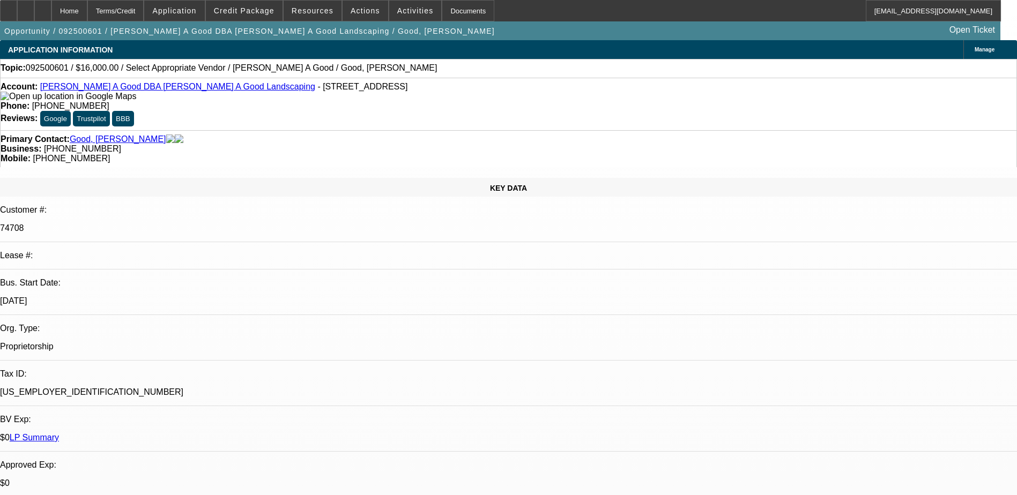
select select "0"
select select "2"
select select "0.1"
select select "4"
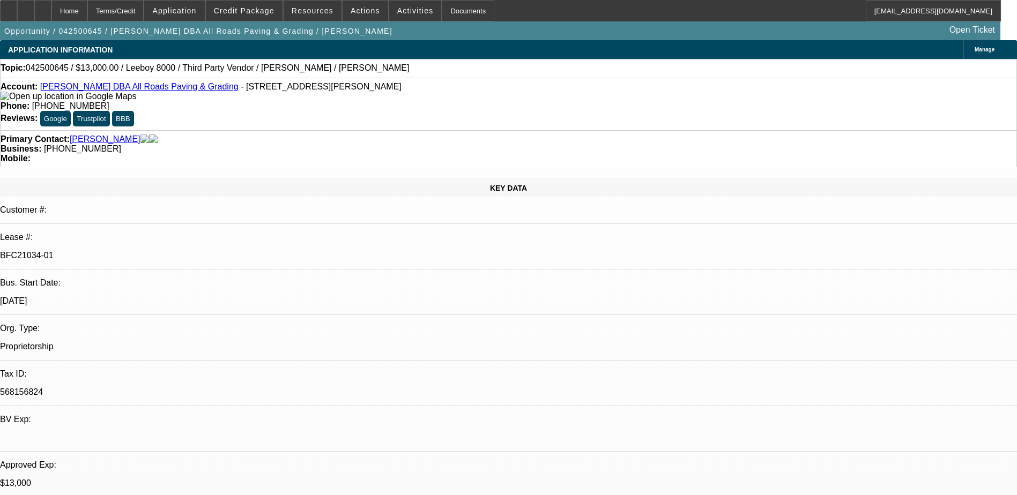
select select "0"
select select "3"
select select "0.1"
select select "5"
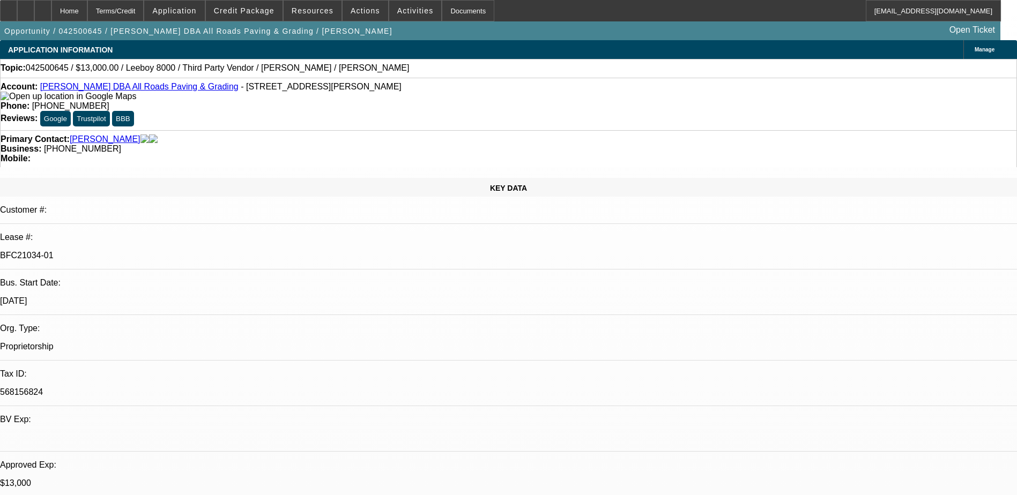
select select "0"
select select "3"
select select "0.1"
select select "5"
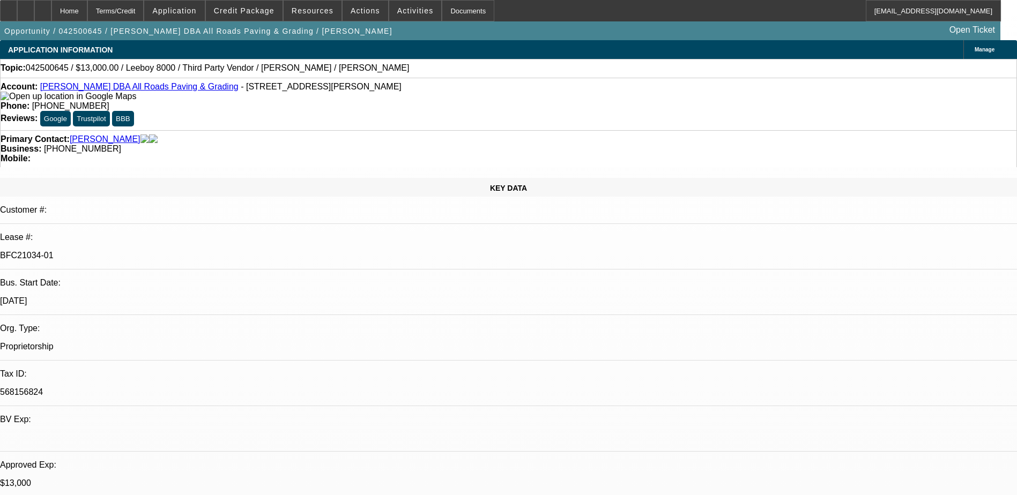
select select "0"
select select "3"
select select "0.1"
select select "5"
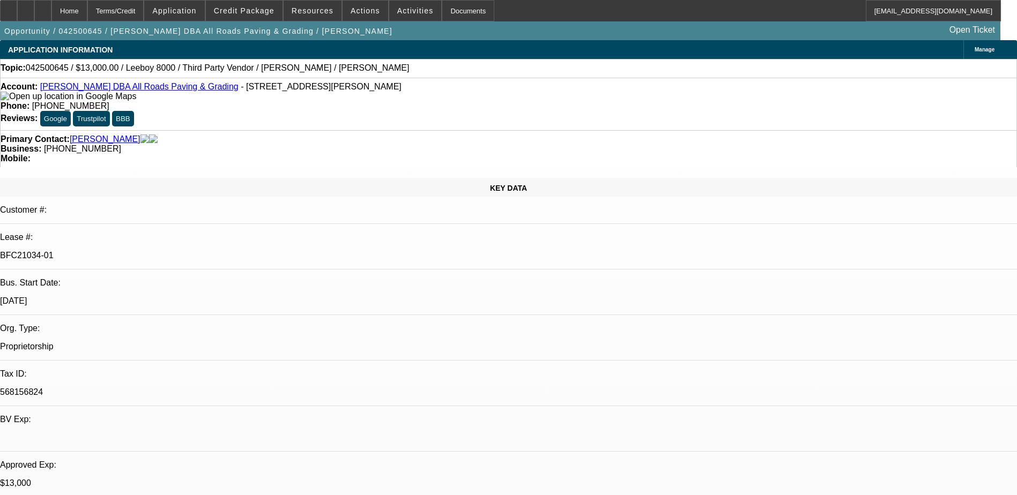
select select "0"
select select "3"
select select "0.1"
select select "5"
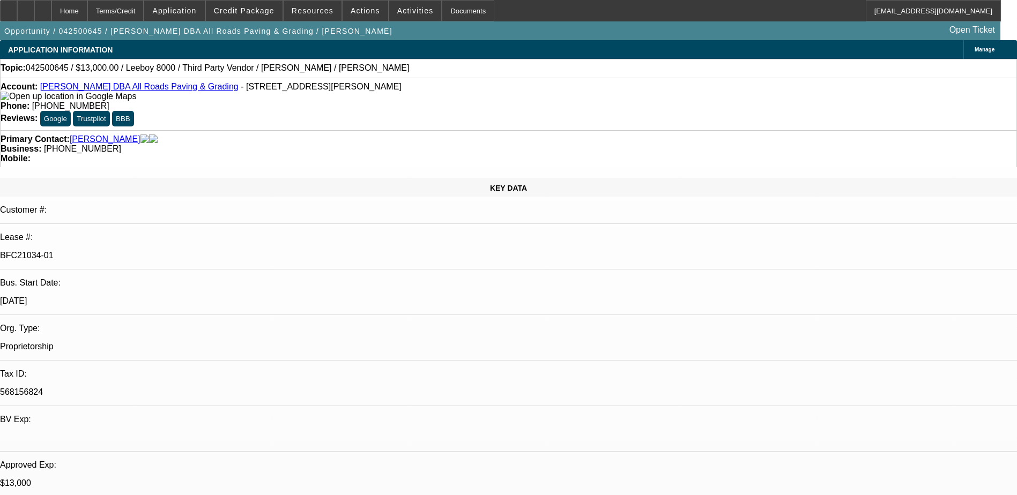
click at [43, 7] on icon at bounding box center [43, 7] width 0 height 0
select select "0"
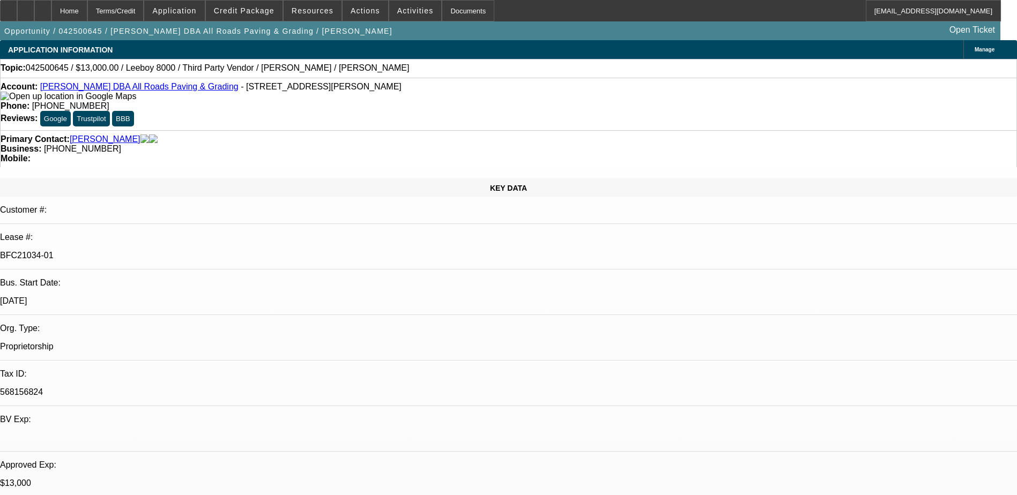
select select "0.1"
select select "0"
select select "0.1"
select select "0"
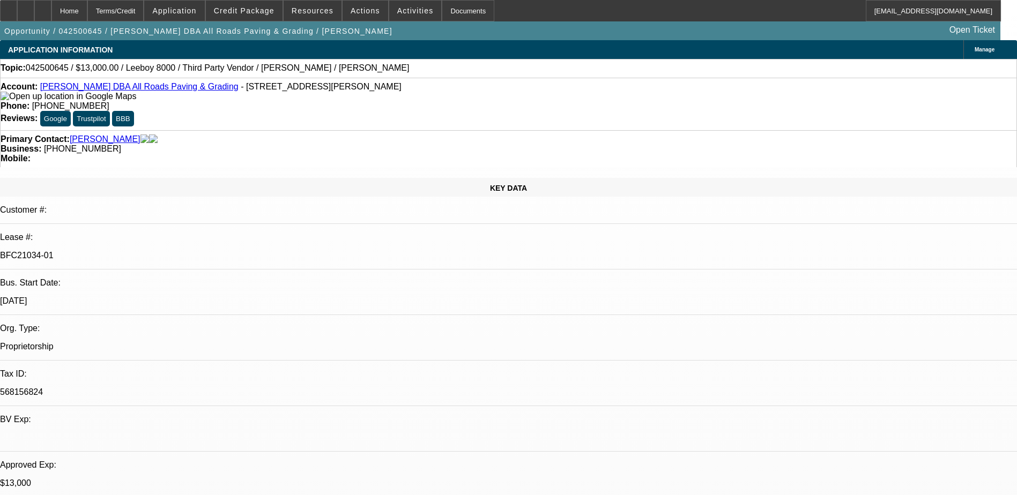
select select "0"
select select "0.1"
select select "0"
select select "0.1"
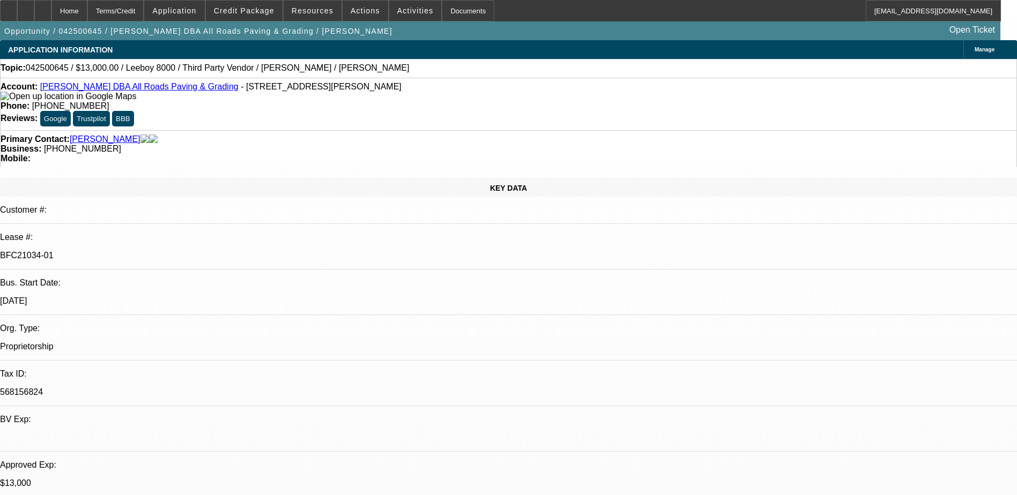
select select "1"
select select "3"
select select "5"
select select "1"
select select "3"
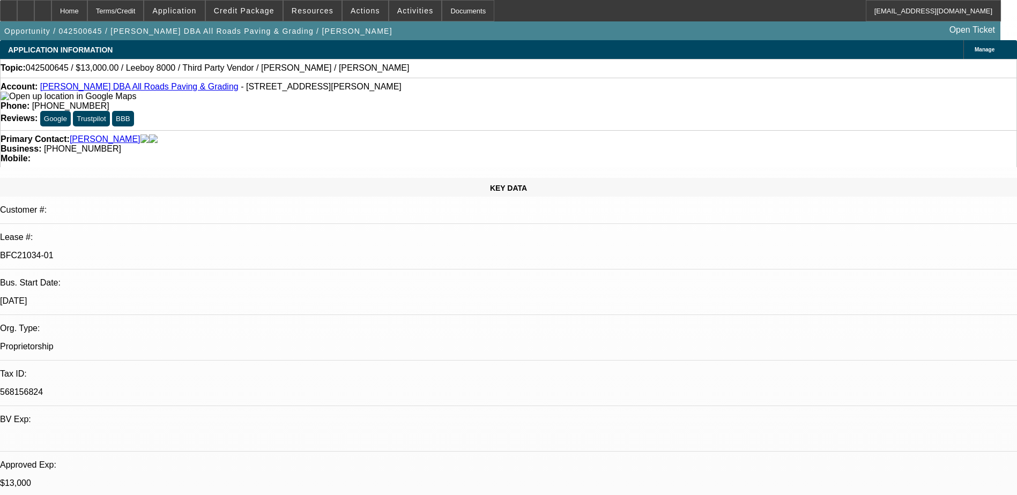
select select "5"
select select "1"
select select "3"
select select "5"
select select "1"
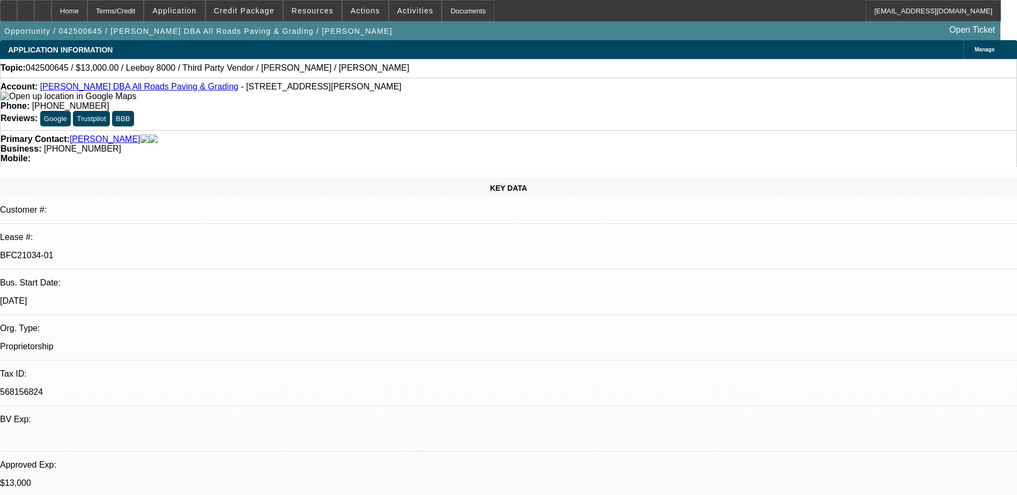
select select "3"
select select "5"
click at [61, 21] on span "button" at bounding box center [198, 31] width 397 height 26
click at [43, 7] on icon at bounding box center [43, 7] width 0 height 0
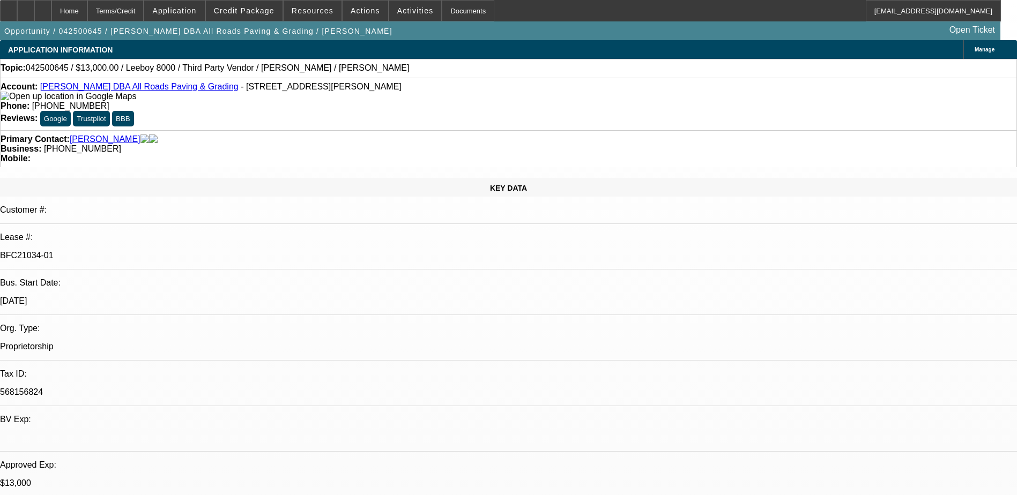
select select "0"
select select "0.1"
select select "0"
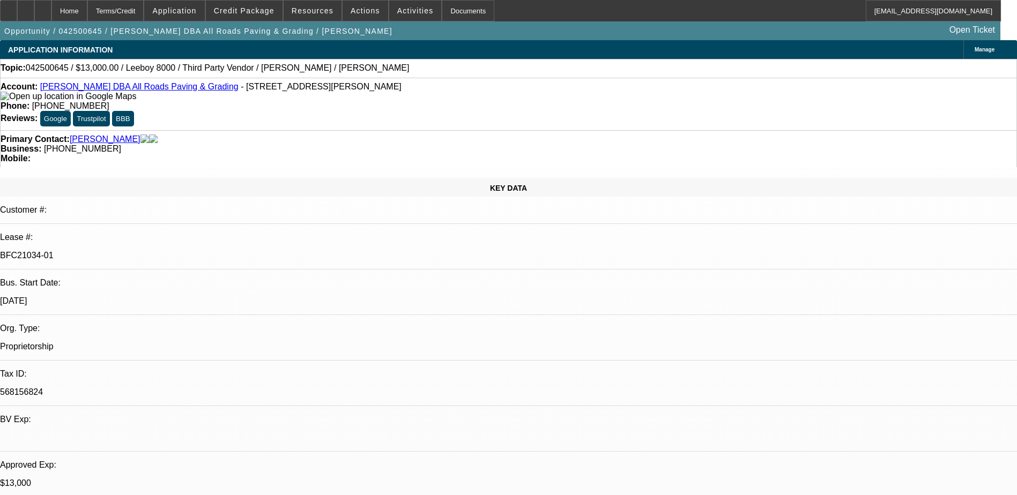
select select "0.1"
select select "0"
select select "0.1"
select select "0"
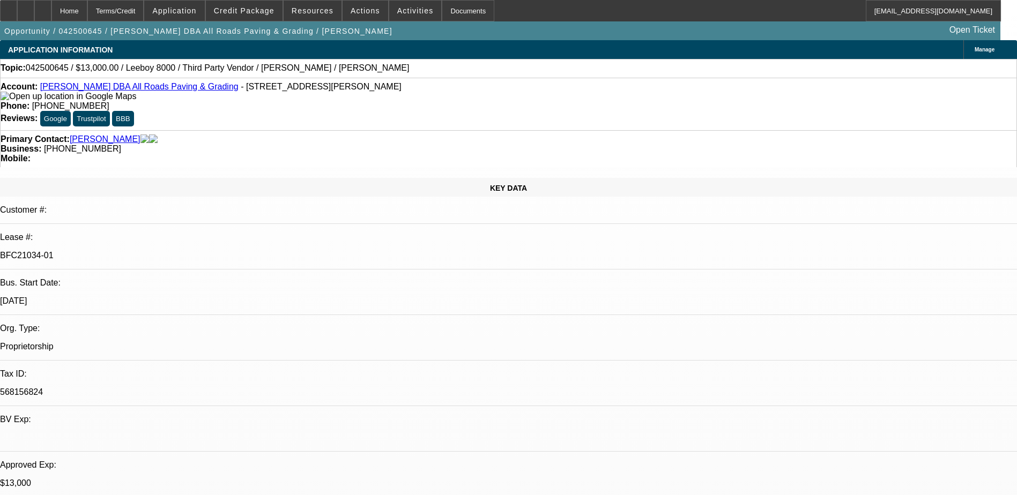
select select "0"
select select "0.1"
select select "1"
select select "3"
select select "5"
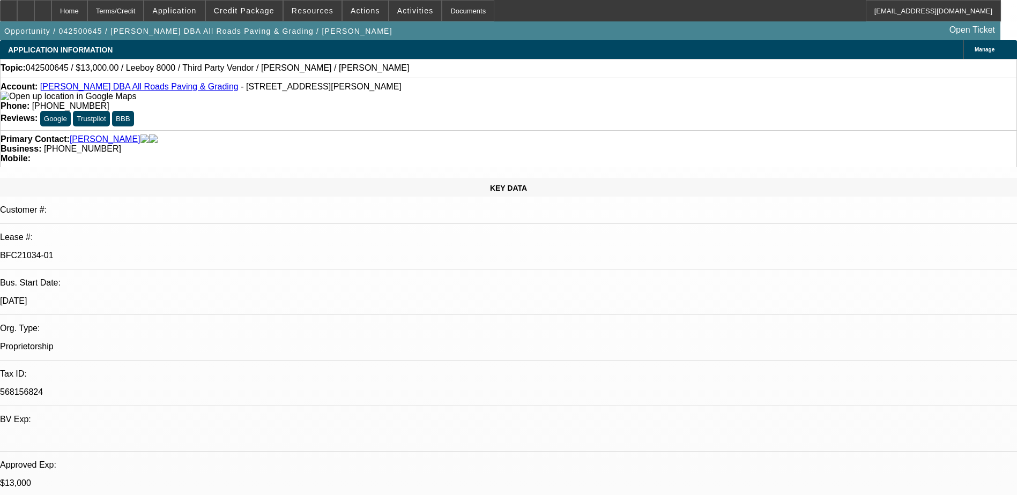
select select "1"
select select "3"
select select "5"
select select "1"
select select "3"
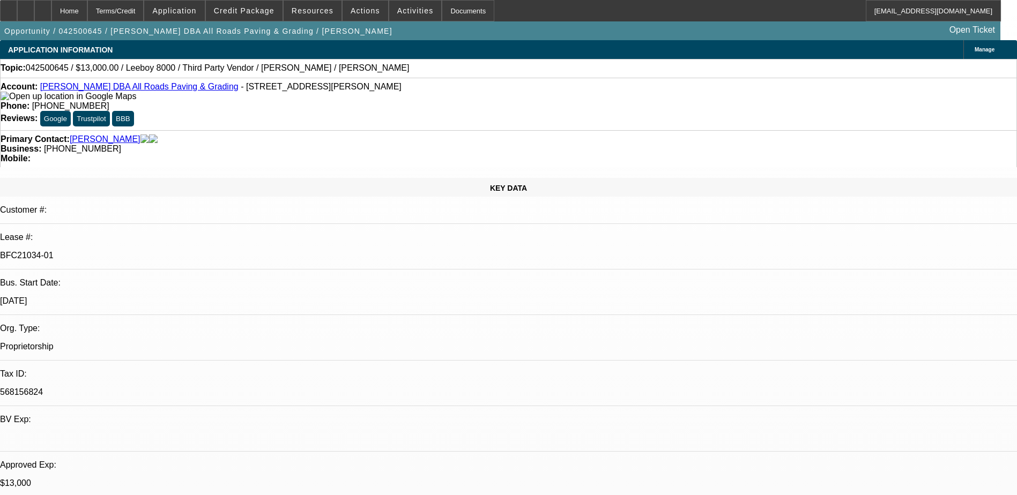
select select "5"
select select "1"
select select "3"
select select "5"
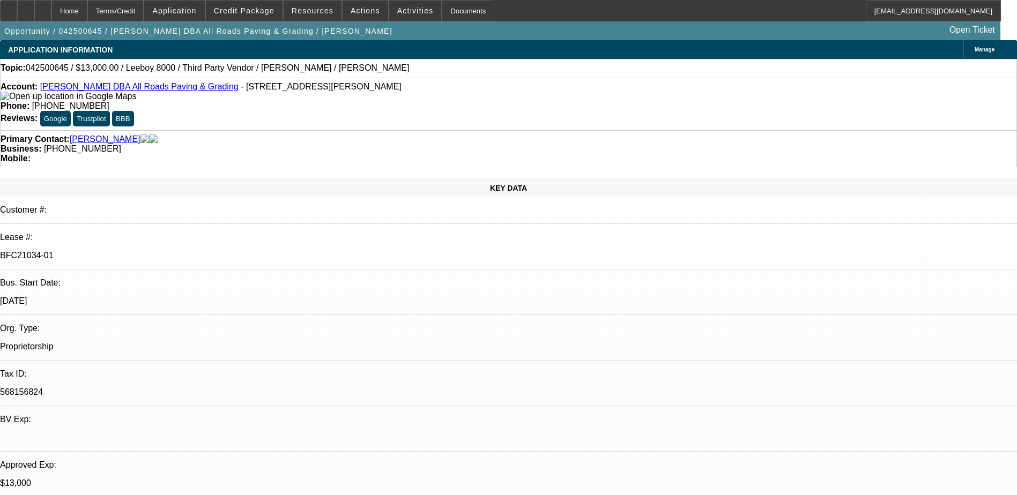
click at [43, 7] on icon at bounding box center [43, 7] width 0 height 0
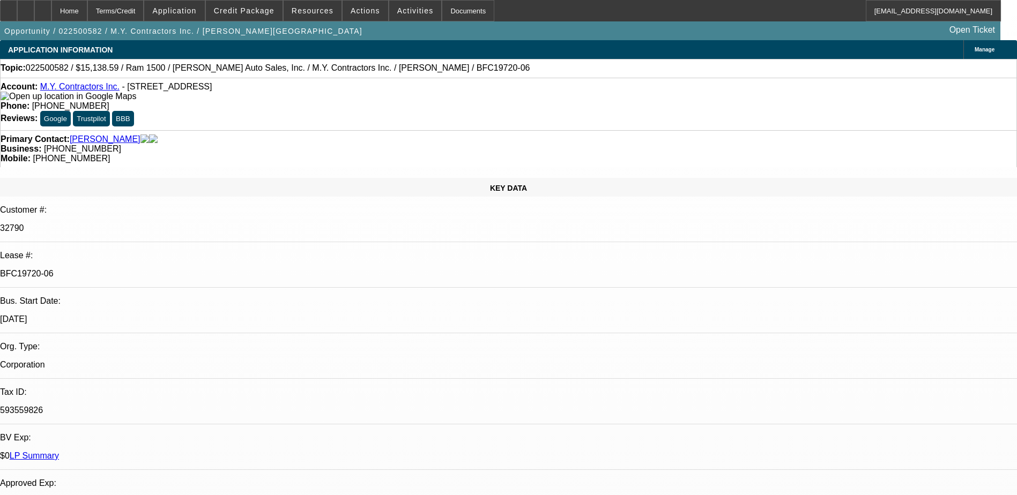
select select "0"
select select "3"
select select "0"
select select "6"
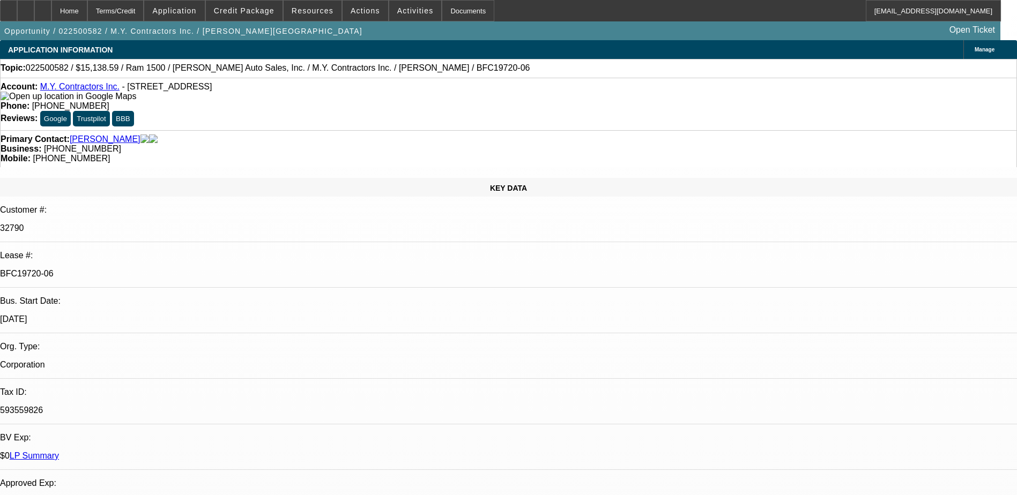
select select "0"
select select "3"
select select "0"
select select "6"
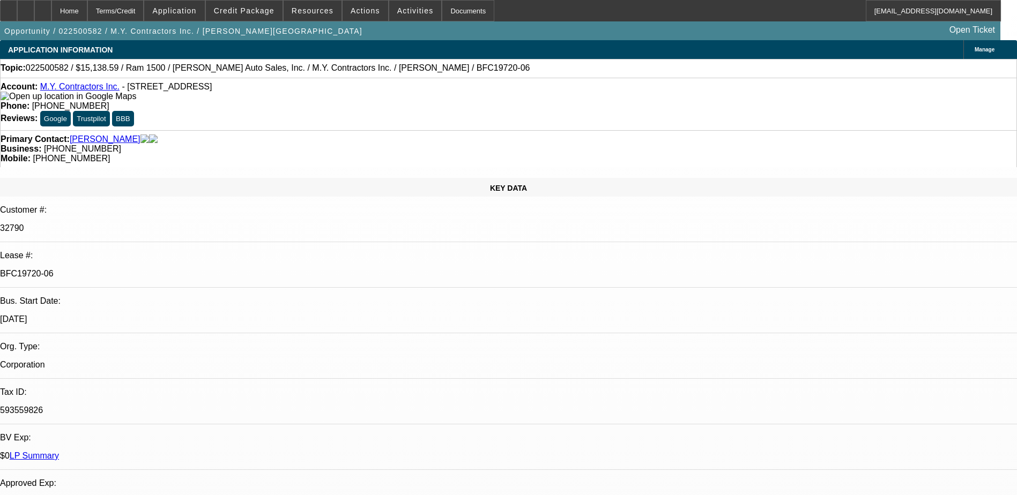
select select "0"
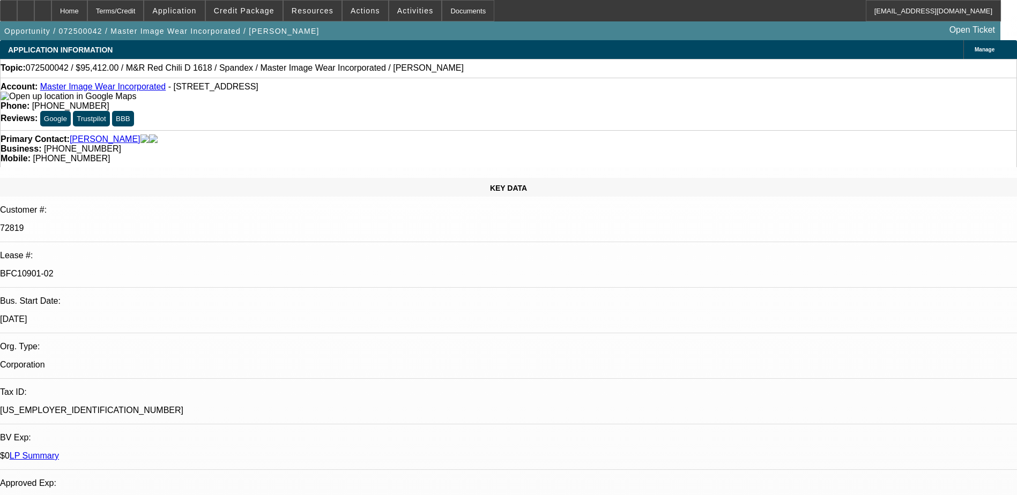
select select "0"
select select "0.1"
select select "4"
select select "0"
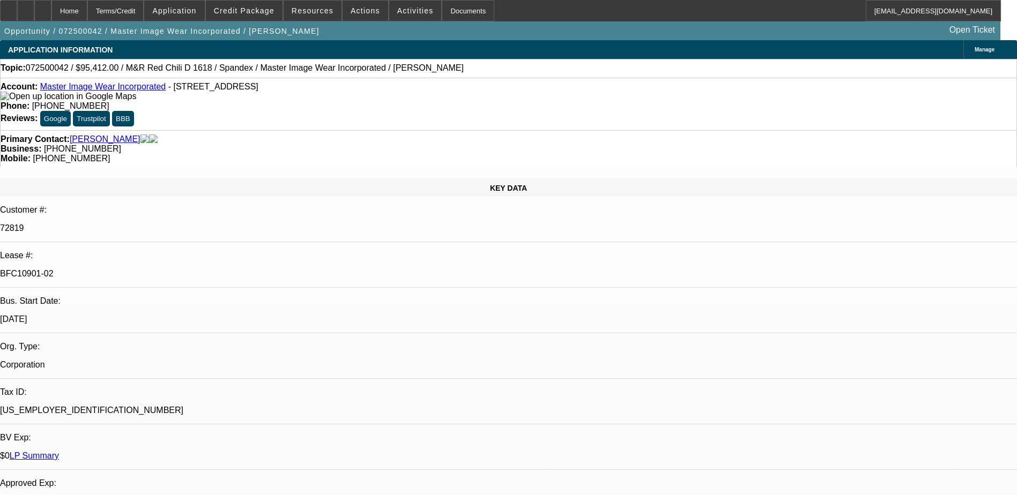
select select "0"
select select "0.1"
select select "4"
select select "0"
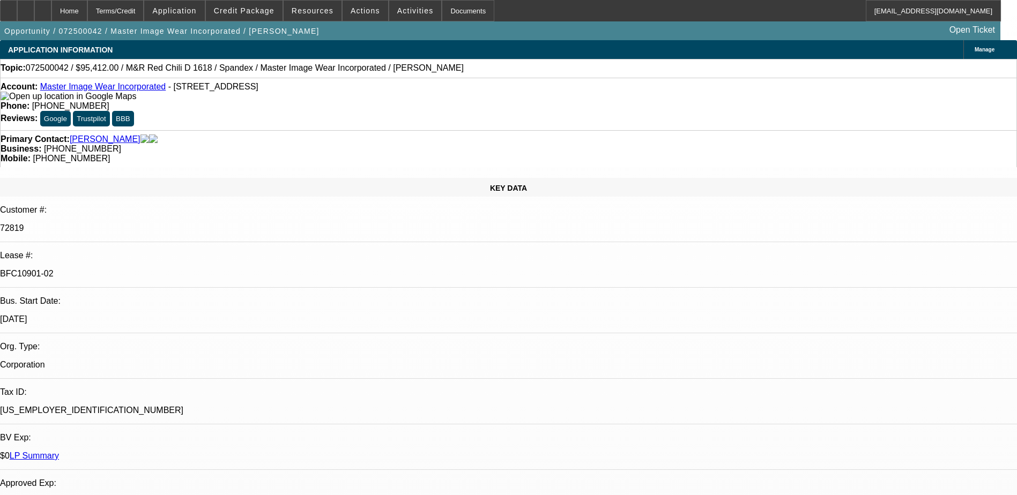
select select "3"
select select "0.1"
select select "4"
select select "0"
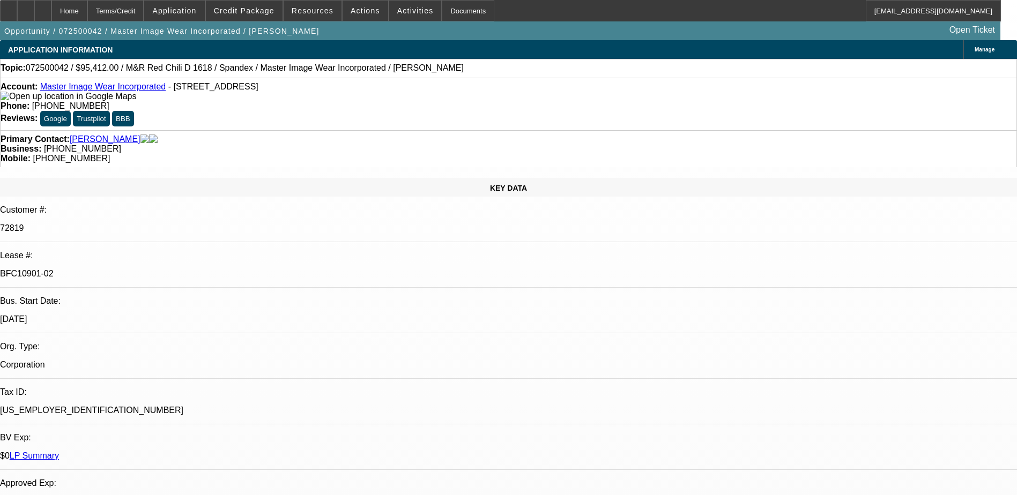
select select "3"
select select "0.1"
select select "4"
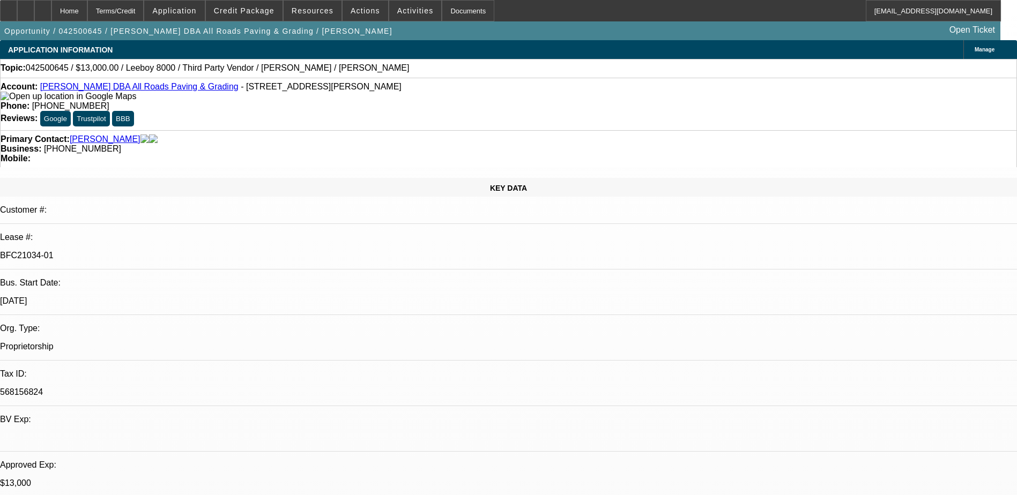
select select "0"
select select "0.1"
select select "0"
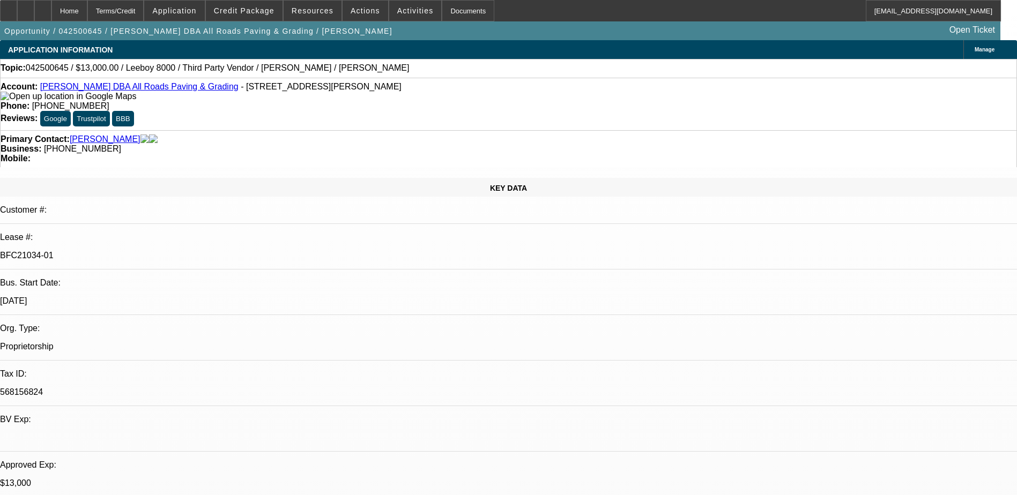
select select "0.1"
select select "0"
select select "0.1"
select select "0"
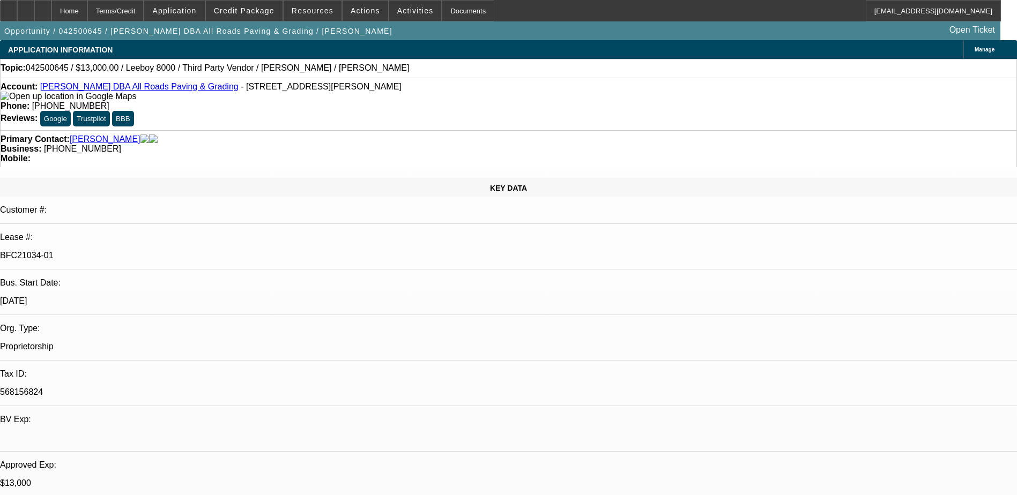
select select "0"
select select "0.1"
select select "1"
select select "3"
select select "5"
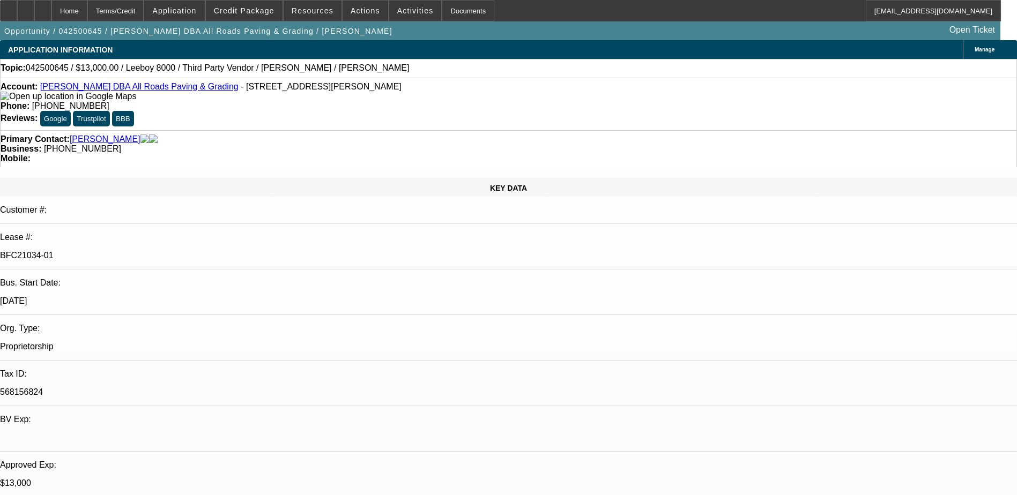
select select "1"
select select "3"
select select "5"
select select "1"
select select "3"
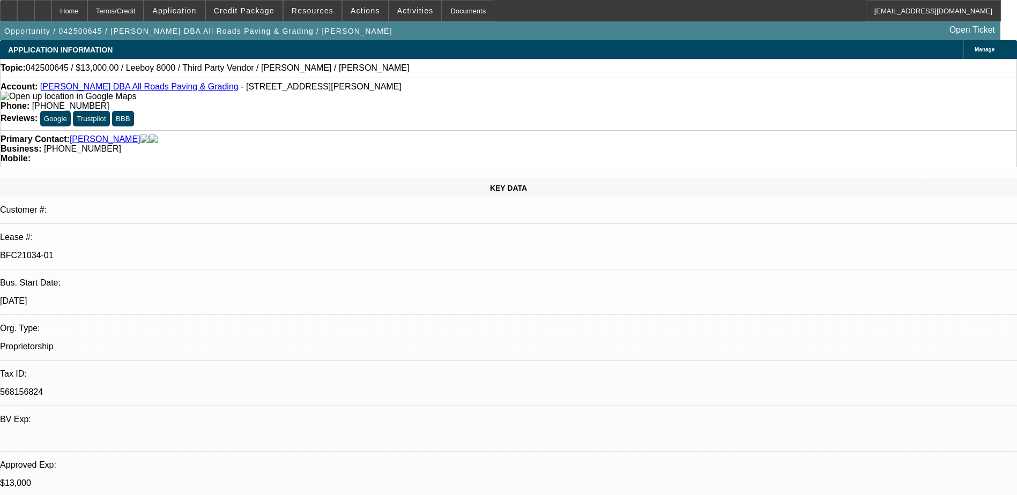
select select "5"
select select "1"
select select "3"
select select "5"
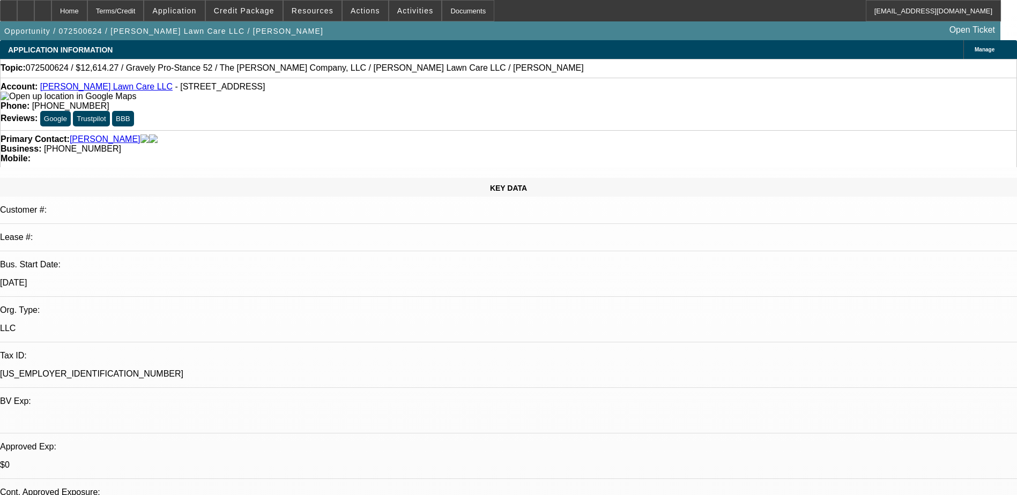
select select "0"
select select "0.1"
select select "0"
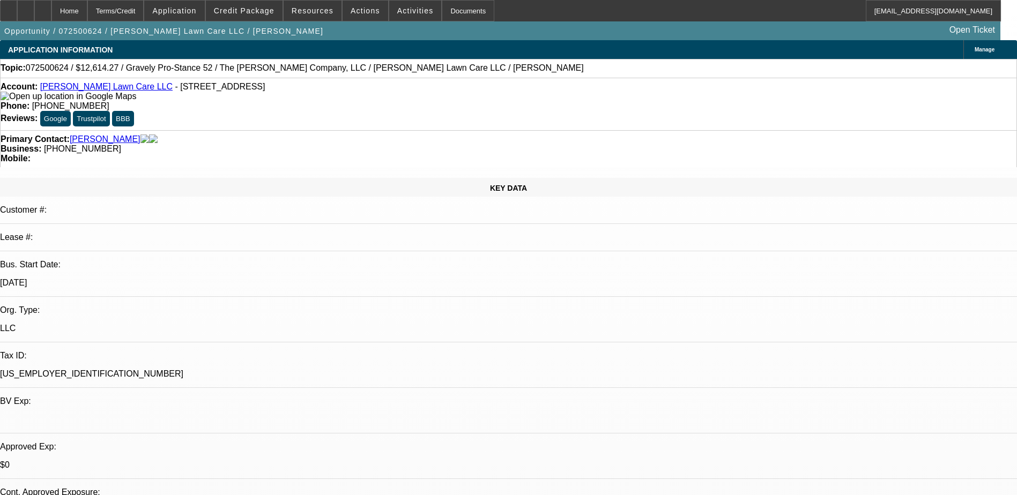
select select "0.1"
select select "0"
select select "2"
select select "0.15"
select select "0.2"
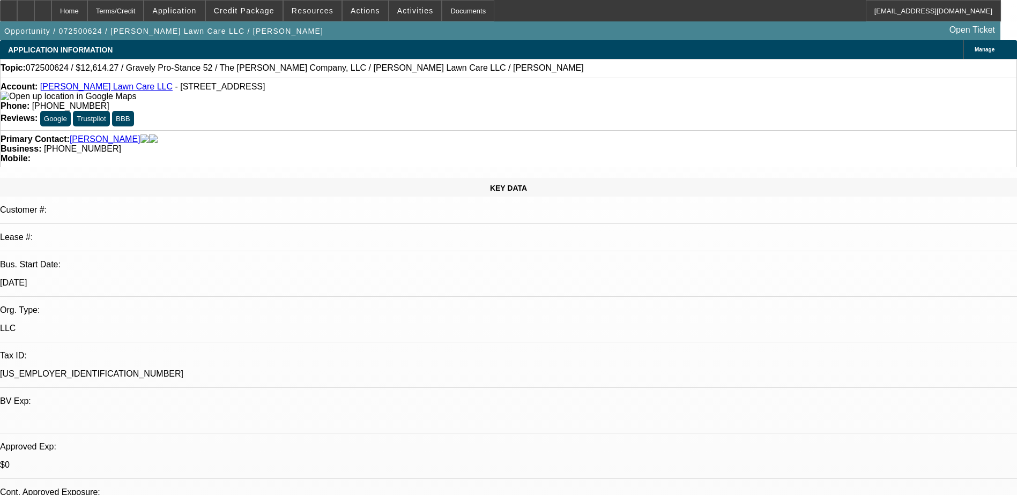
select select "2"
select select "0"
select select "1"
select select "4"
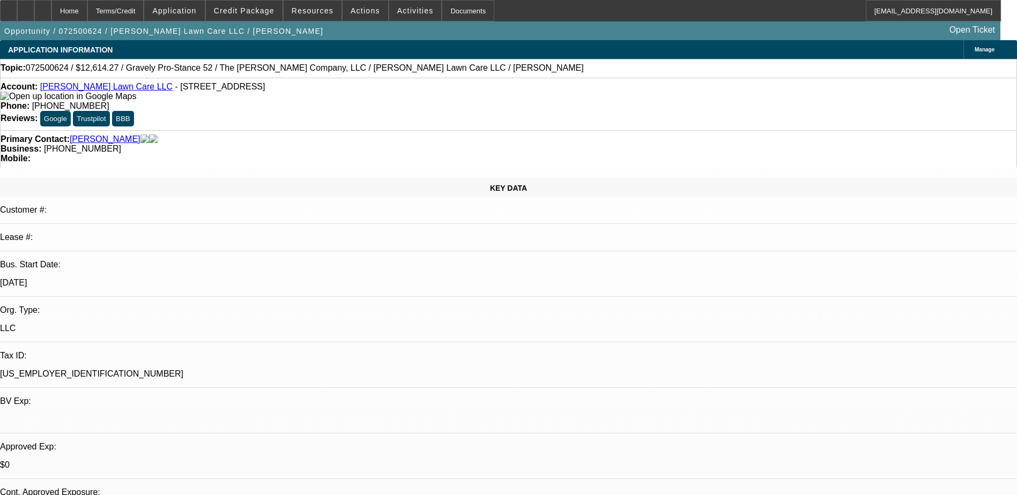
select select "1"
select select "4"
select select "1"
select select "2"
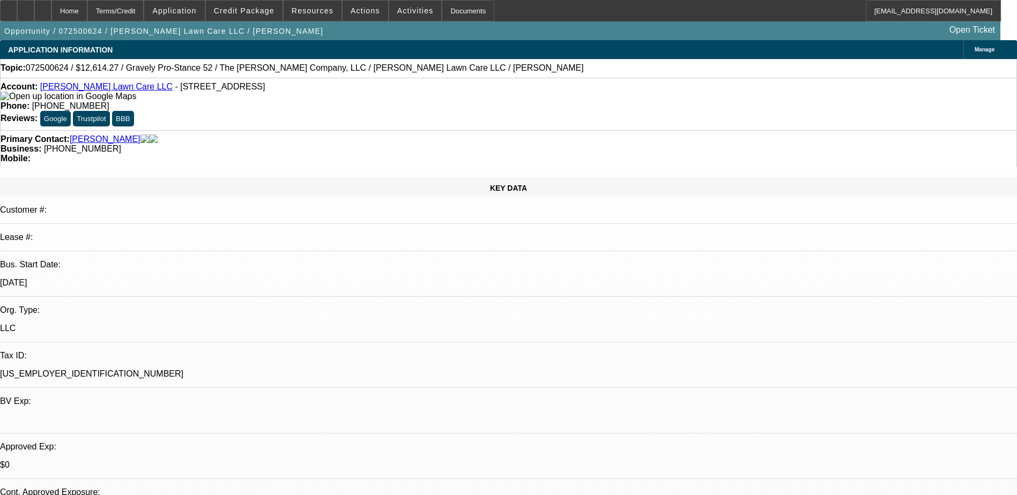
select select "16"
select select "1"
select select "2"
select select "6"
click at [105, 91] on link "Lammon Lawn Care LLC" at bounding box center [106, 86] width 132 height 9
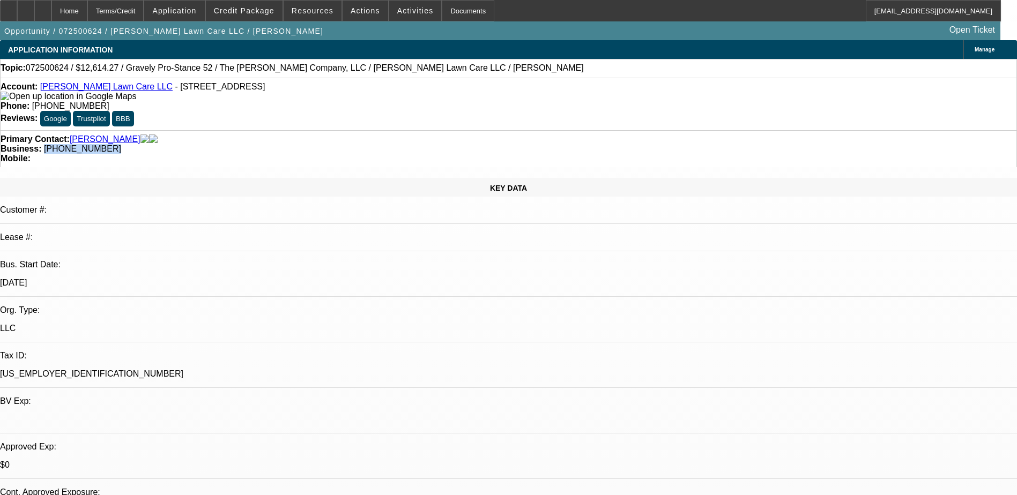
drag, startPoint x: 440, startPoint y: 118, endPoint x: 383, endPoint y: 124, distance: 57.1
click at [383, 130] on div "Primary Contact: Lammon, Joseph Business: (316) 253-2556 Mobile:" at bounding box center [508, 148] width 1017 height 37
copy span "(316) 253-2556"
click at [289, 135] on div "Primary Contact: Lammon, Joseph" at bounding box center [509, 140] width 1016 height 10
click at [106, 88] on link "Lammon Lawn Care LLC" at bounding box center [106, 86] width 132 height 9
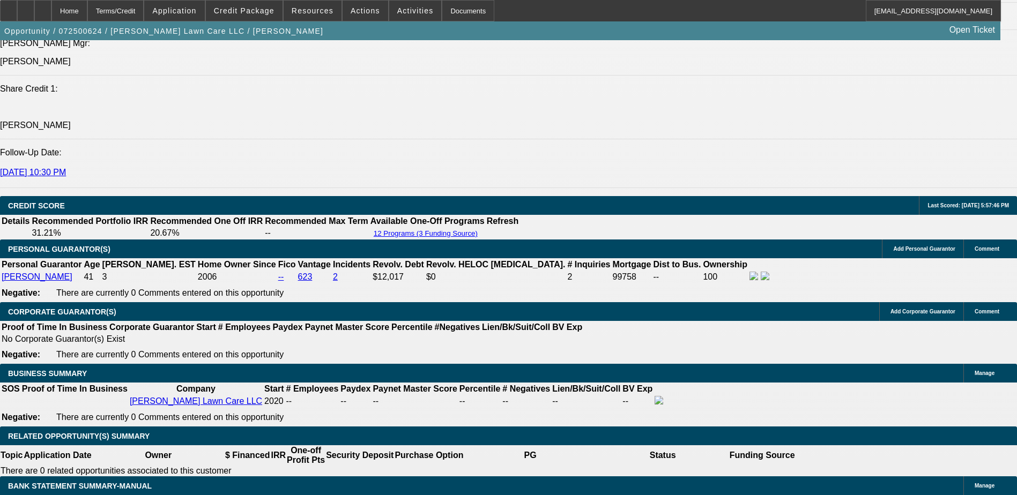
scroll to position [1112, 0]
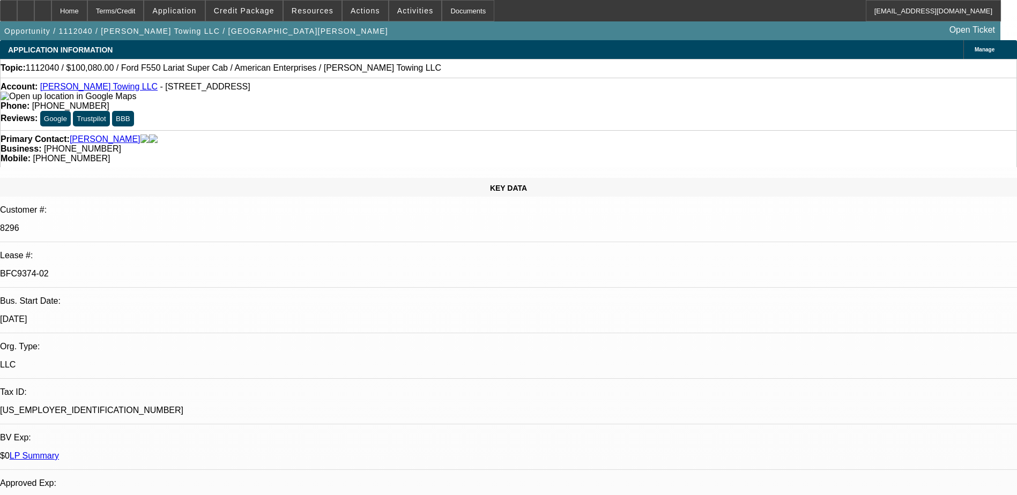
select select "0"
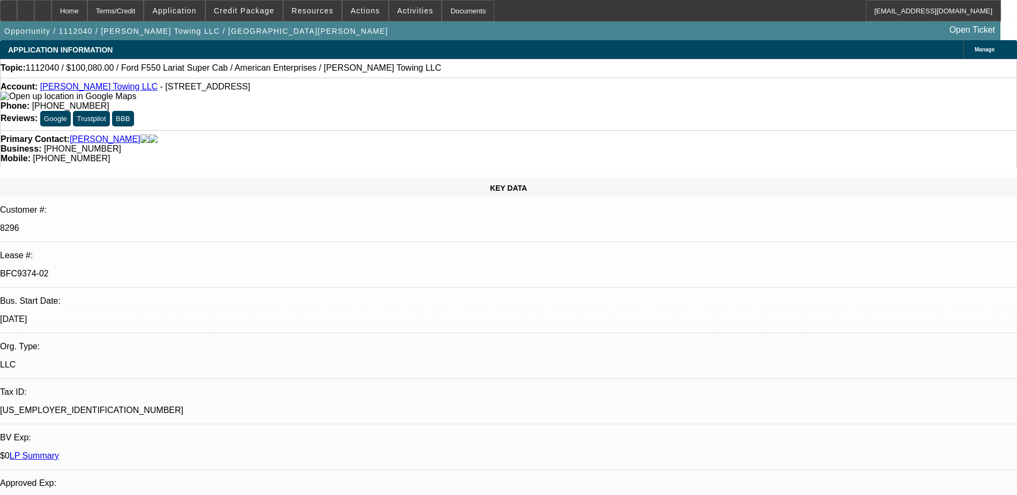
select select "0"
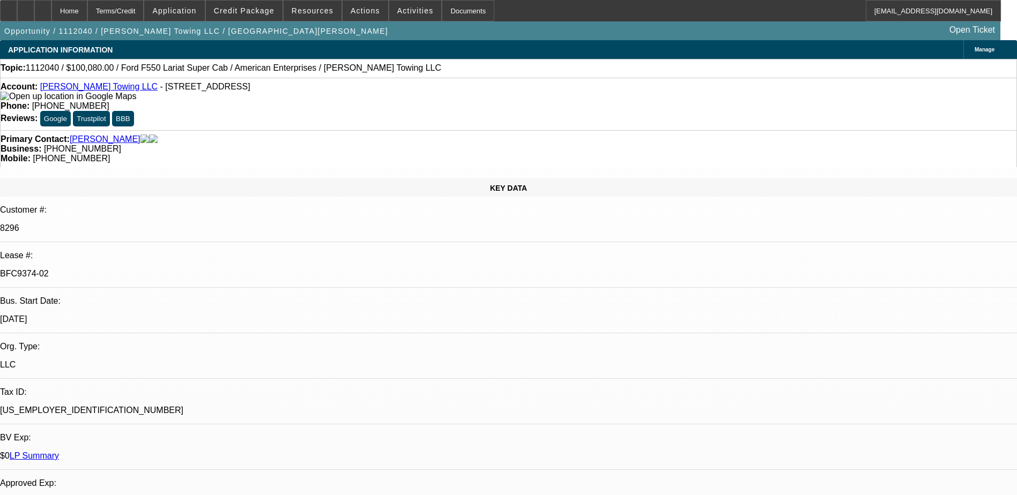
select select "0"
select select "1"
select select "2"
select select "6"
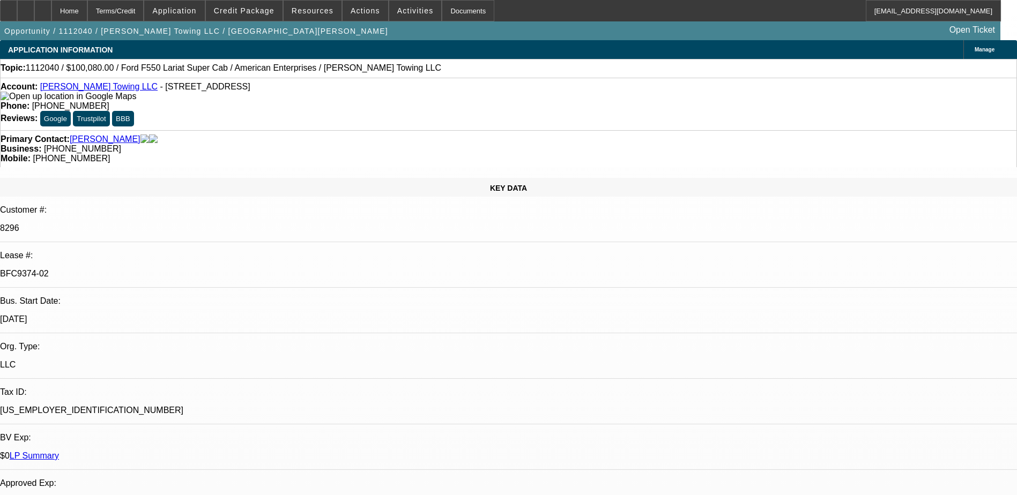
select select "1"
select select "2"
select select "6"
select select "1"
select select "2"
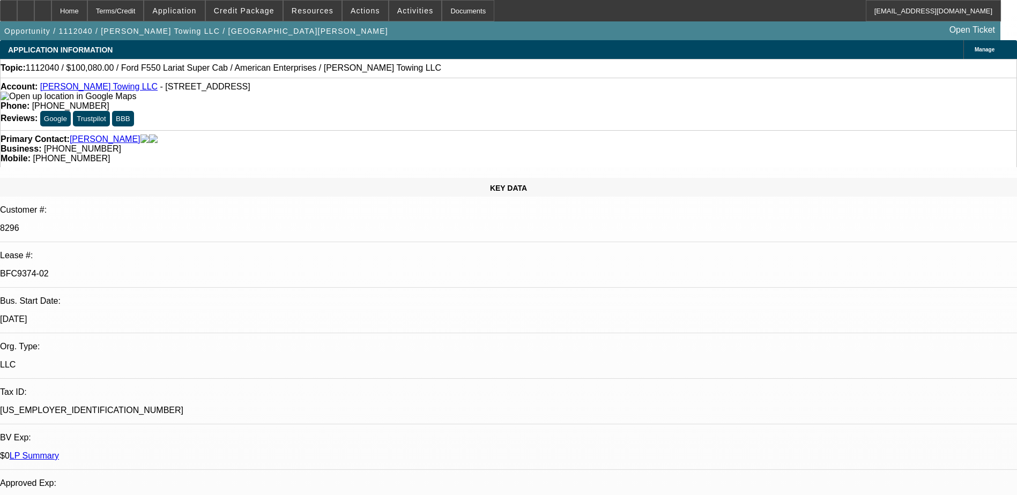
select select "6"
select select "1"
select select "2"
select select "6"
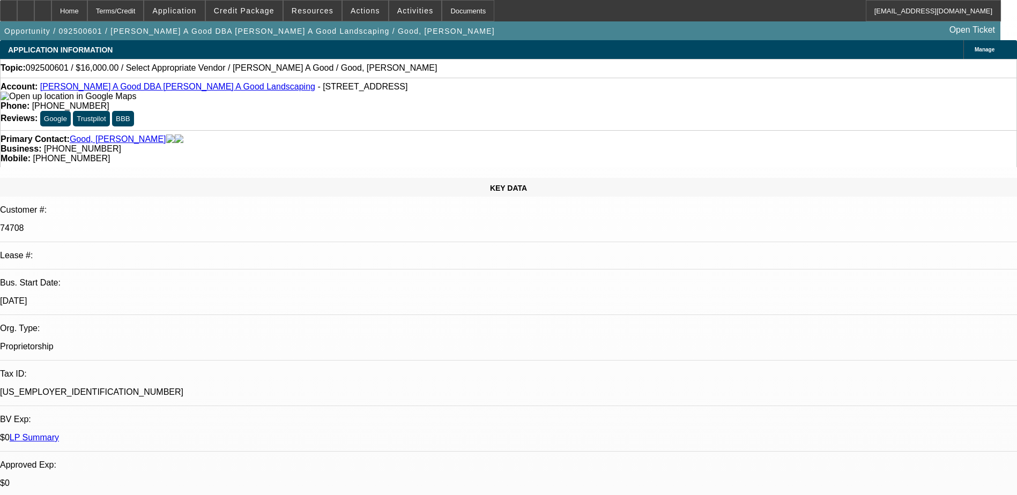
select select "0"
select select "2"
select select "0.1"
select select "4"
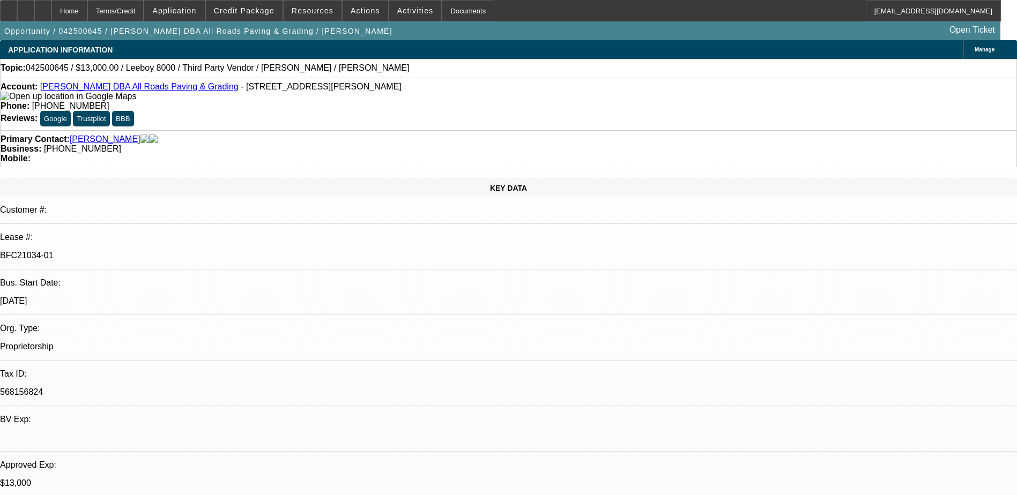
select select "0"
select select "3"
select select "0.1"
select select "5"
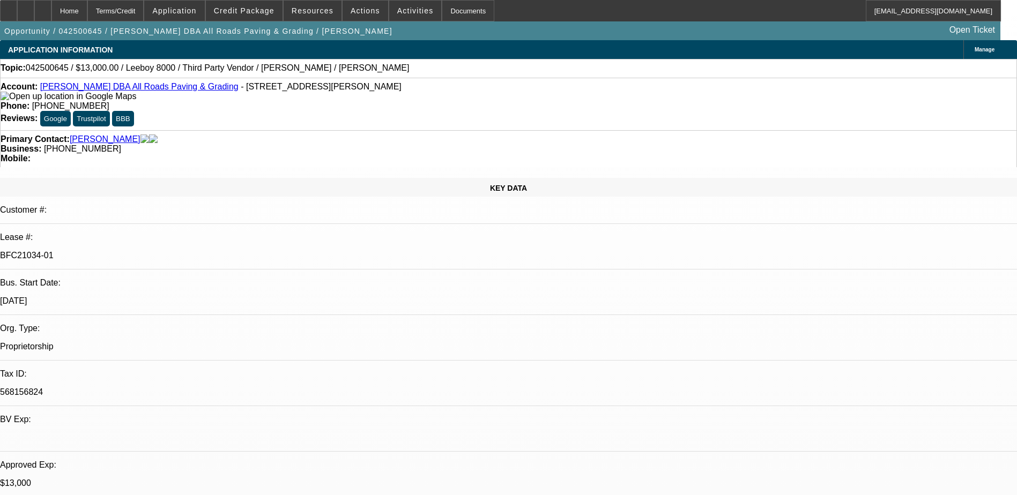
select select "0"
select select "3"
select select "0.1"
select select "5"
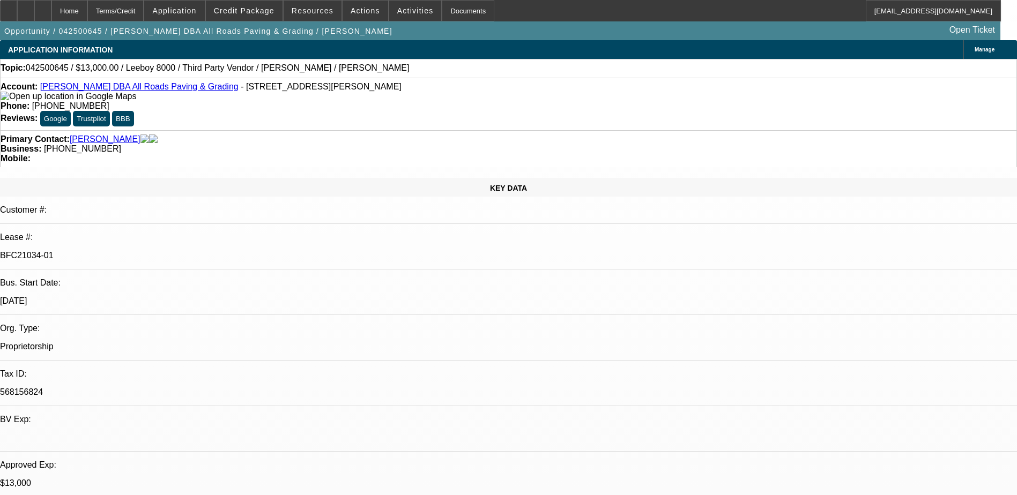
select select "0"
select select "3"
select select "0.1"
select select "5"
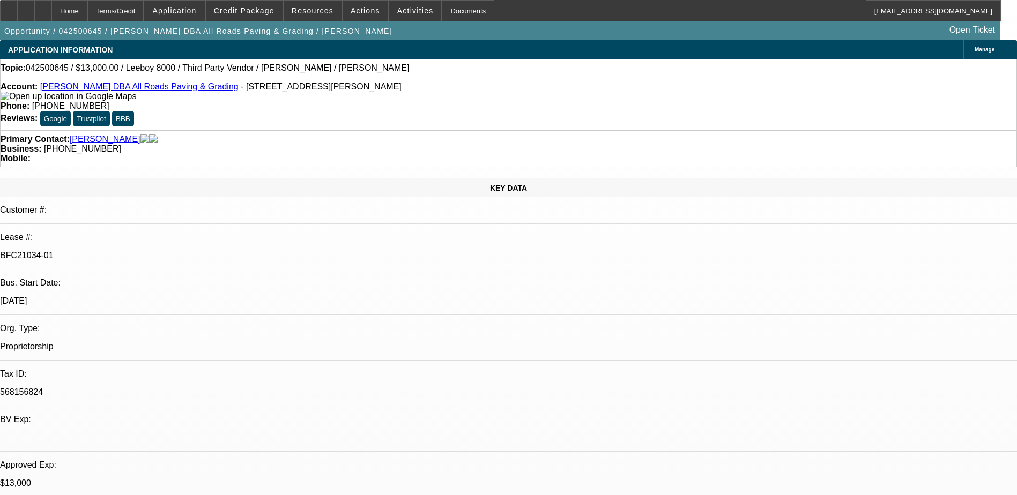
select select "0"
select select "3"
select select "0.1"
select select "5"
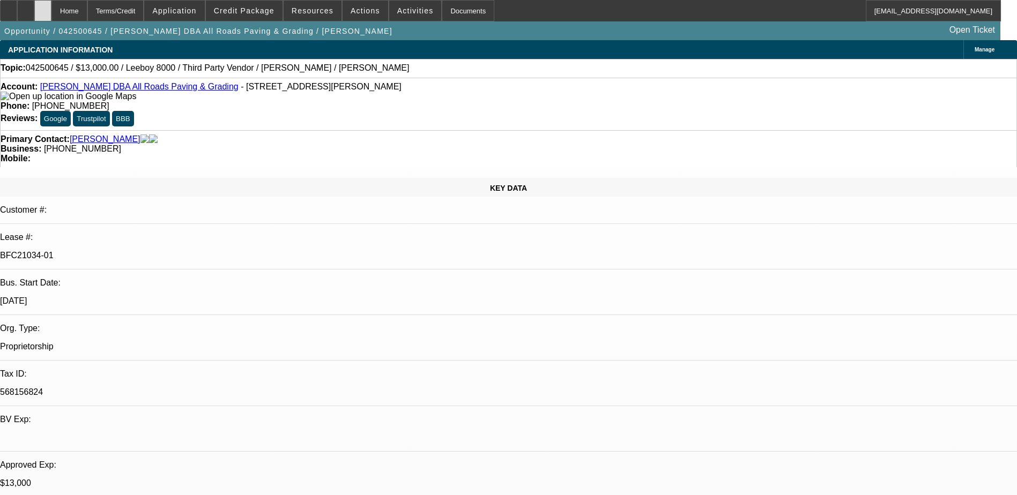
click at [51, 11] on div at bounding box center [42, 10] width 17 height 21
select select "0"
select select "0.1"
select select "0"
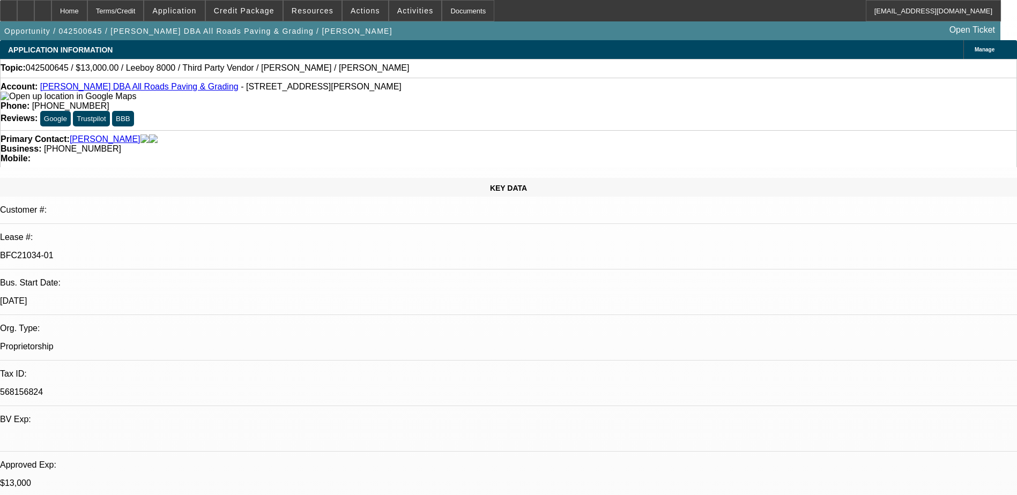
select select "0"
select select "0.1"
select select "0"
select select "0.1"
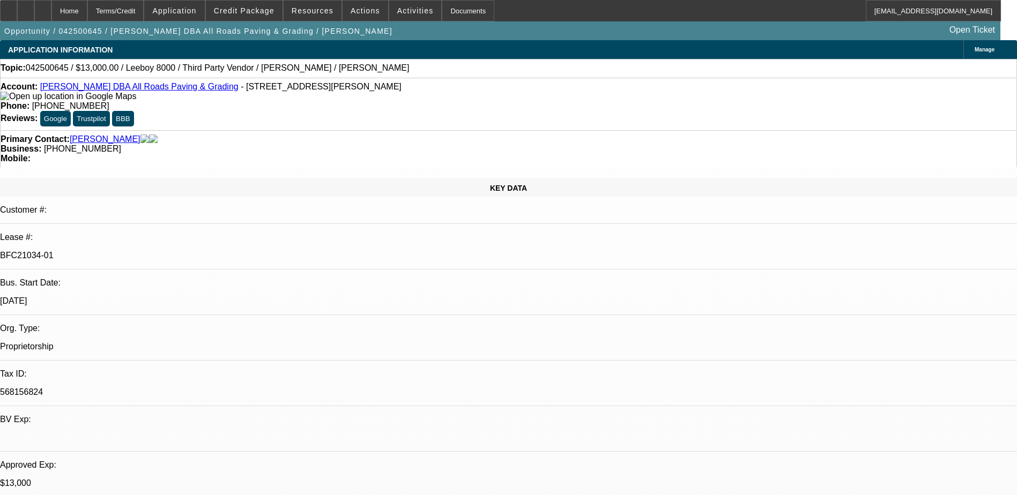
select select "0"
select select "0.1"
select select "1"
select select "3"
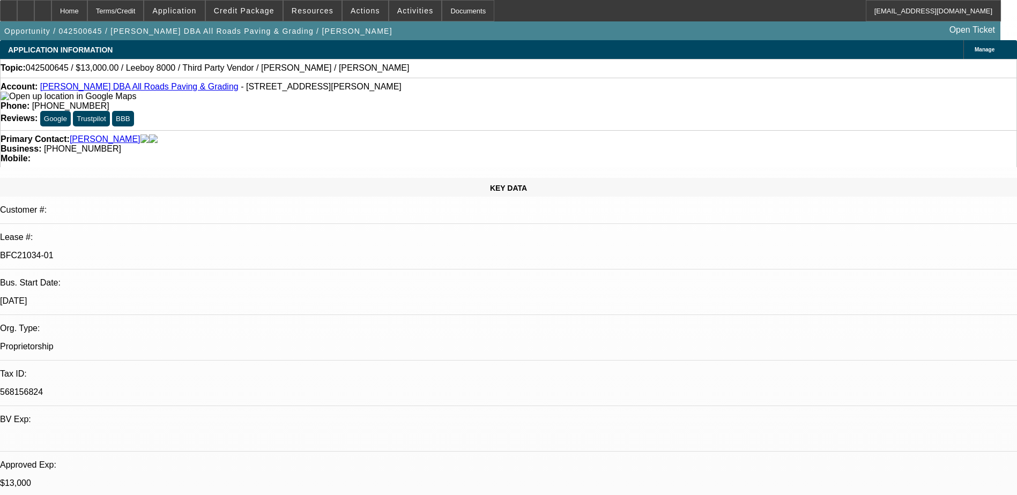
select select "5"
select select "1"
select select "3"
select select "5"
select select "1"
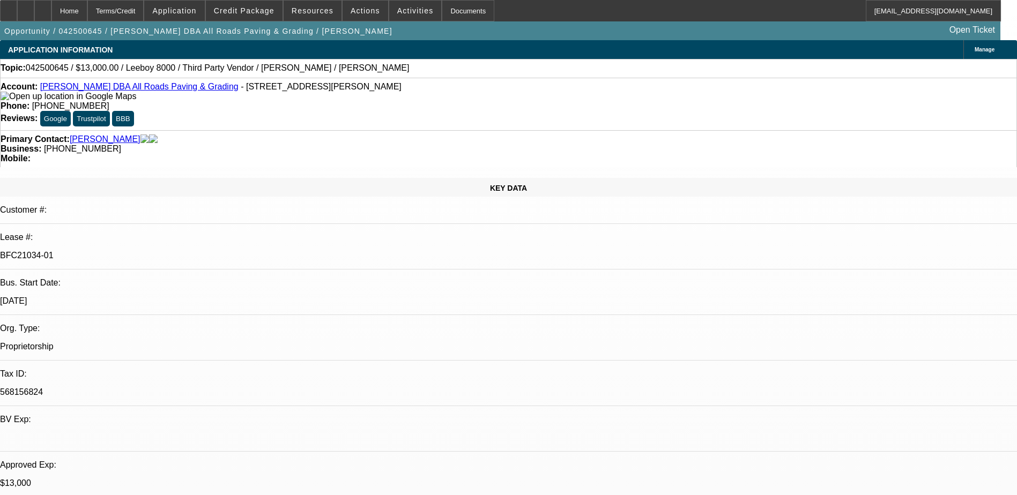
select select "3"
select select "5"
select select "1"
select select "3"
select select "5"
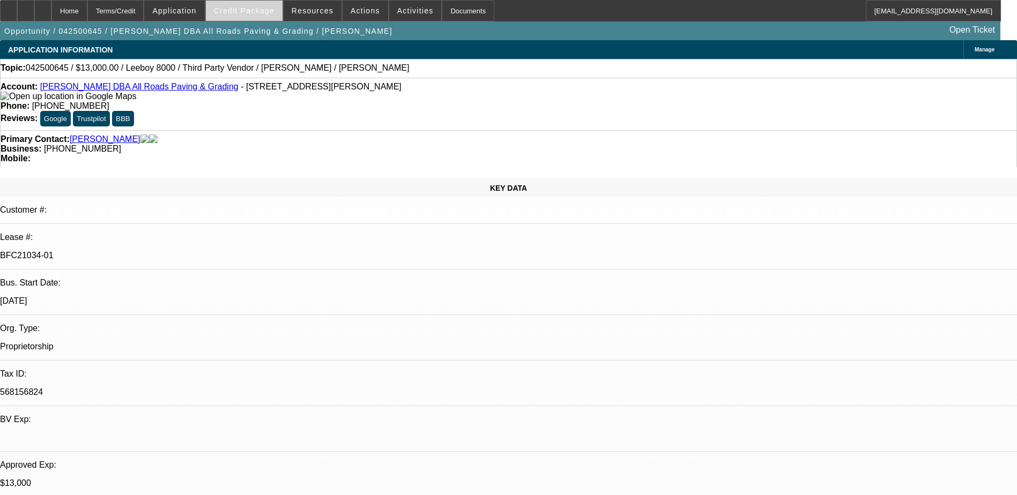
click at [267, 11] on span "Credit Package" at bounding box center [244, 10] width 61 height 9
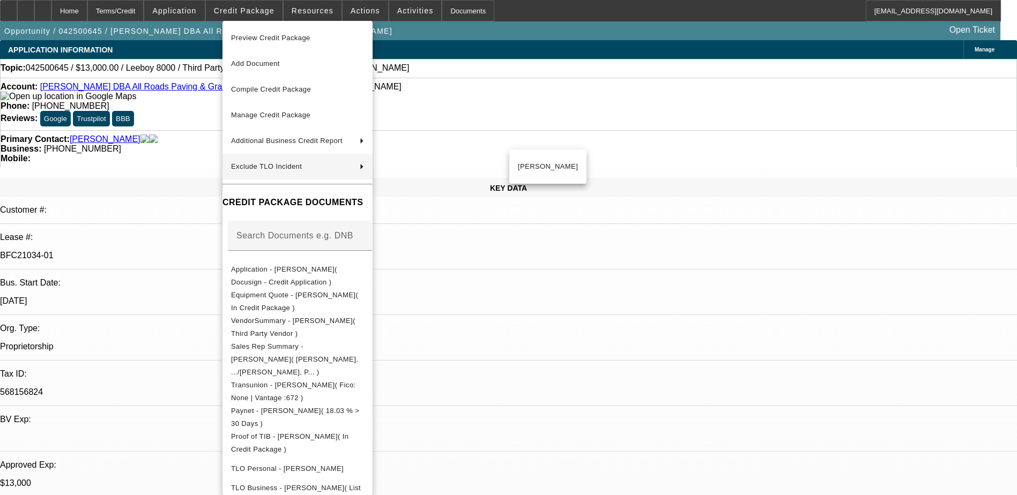
scroll to position [263, 0]
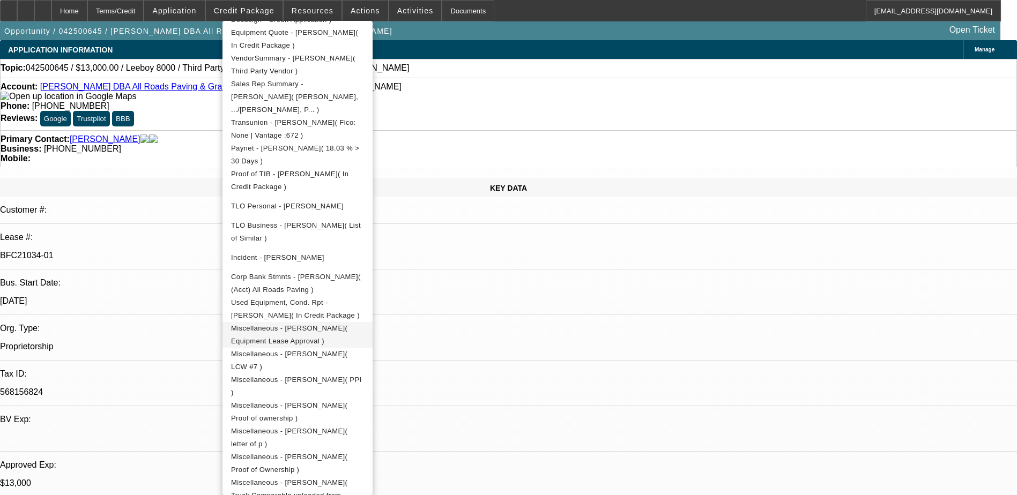
click at [347, 324] on span "Miscellaneous - Shane Stanley( Equipment Lease Approval )" at bounding box center [289, 334] width 116 height 21
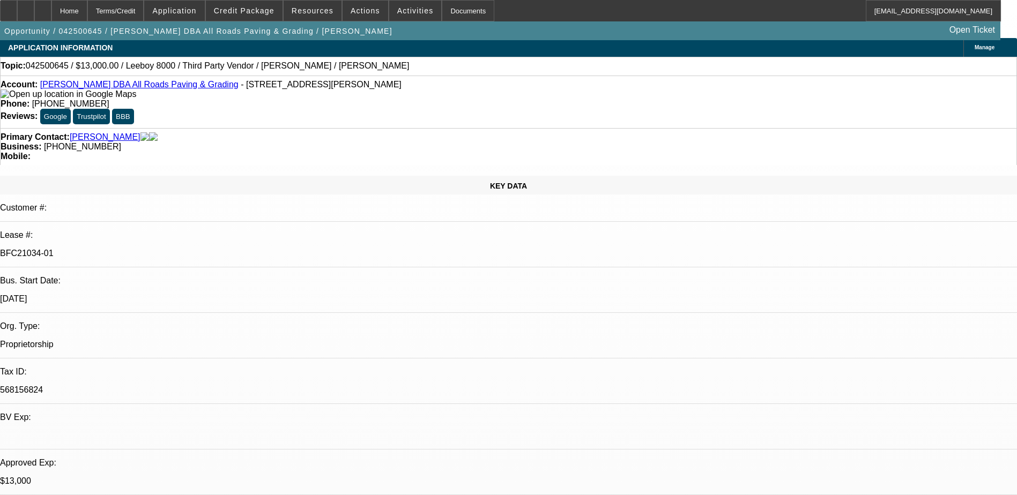
scroll to position [0, 0]
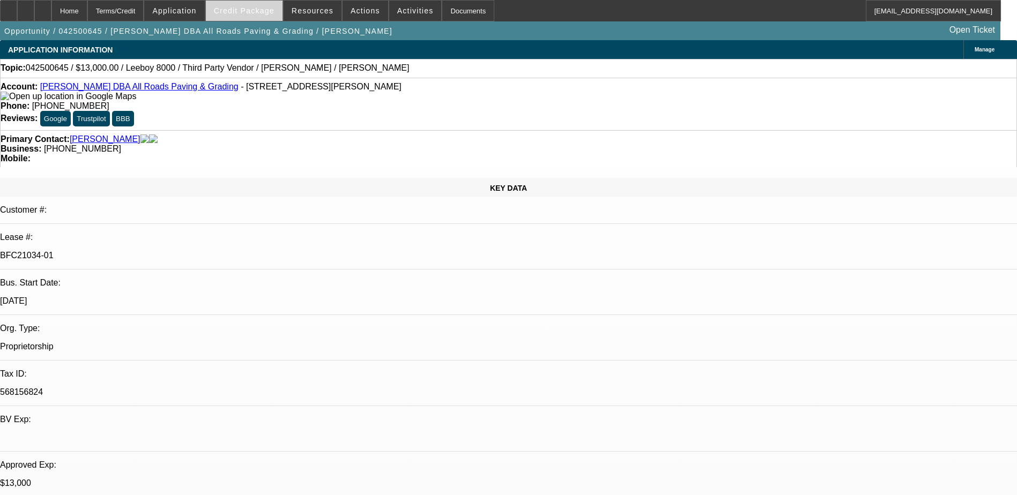
click at [273, 20] on span at bounding box center [244, 11] width 77 height 26
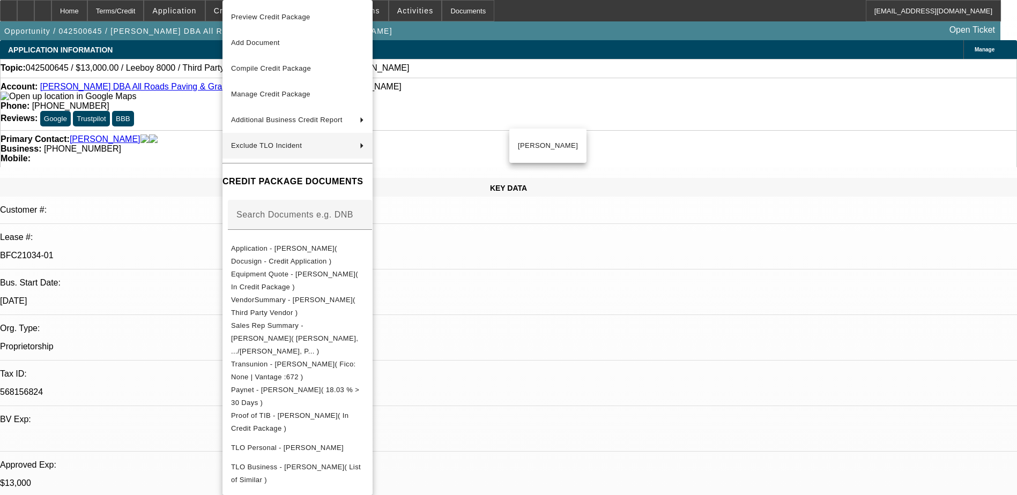
click at [182, 126] on div at bounding box center [508, 247] width 1017 height 495
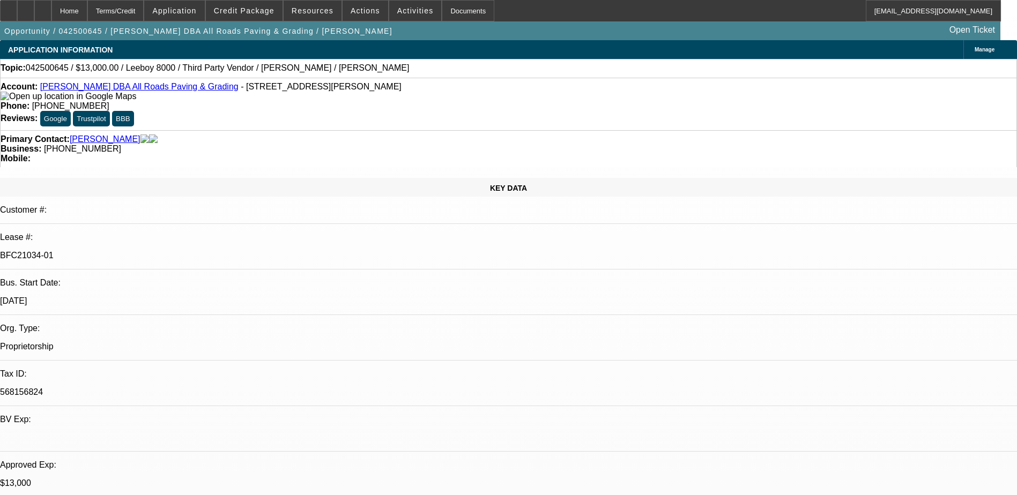
drag, startPoint x: 744, startPoint y: 359, endPoint x: 731, endPoint y: 366, distance: 14.6
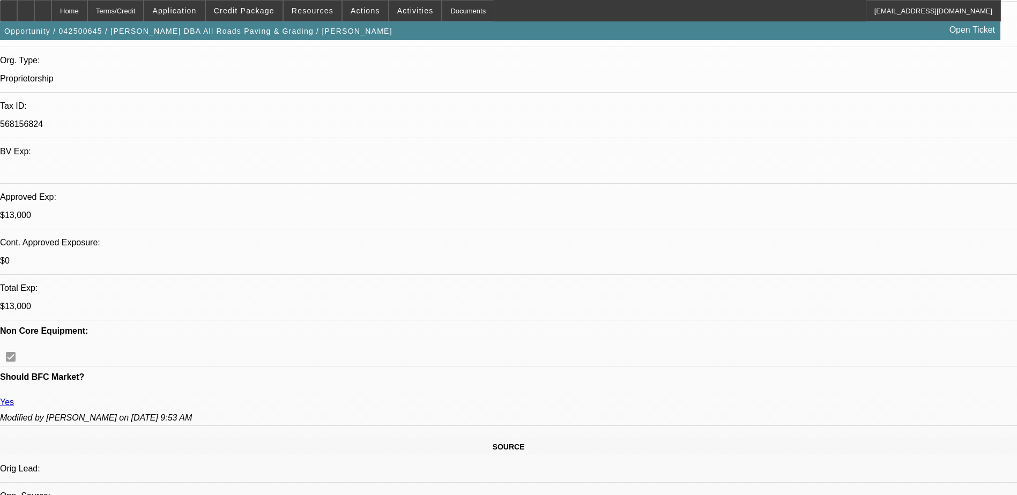
drag, startPoint x: 784, startPoint y: 125, endPoint x: 801, endPoint y: 115, distance: 19.9
click at [51, 13] on div at bounding box center [42, 10] width 17 height 21
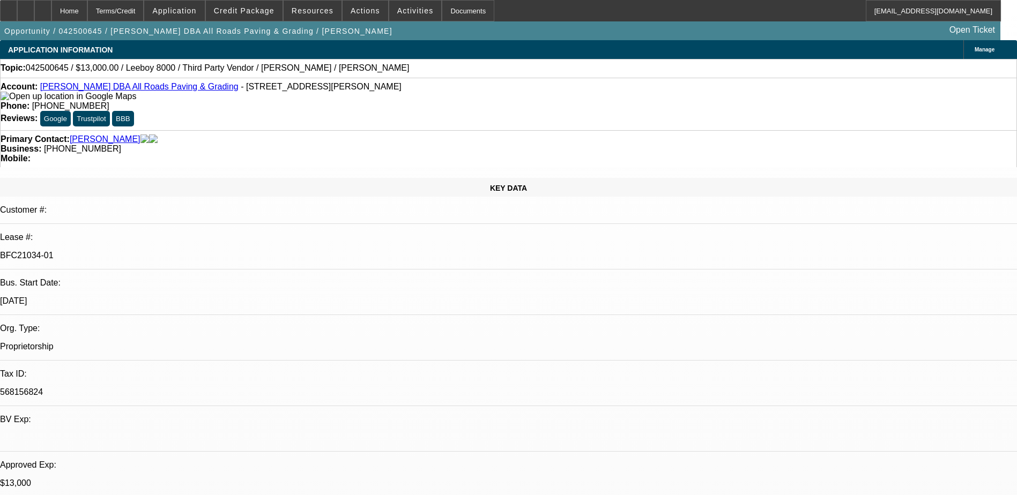
select select "0"
select select "0.1"
select select "0"
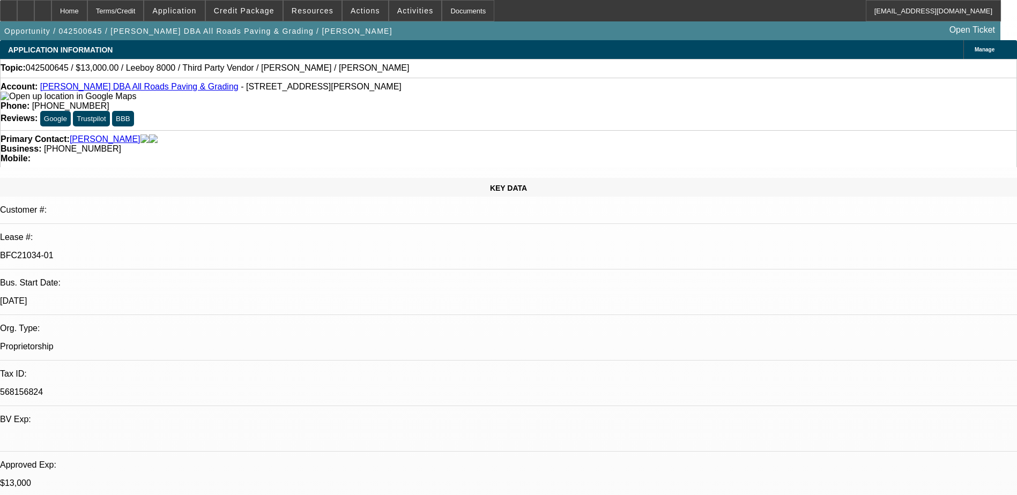
select select "0.1"
select select "0"
select select "0.1"
select select "0"
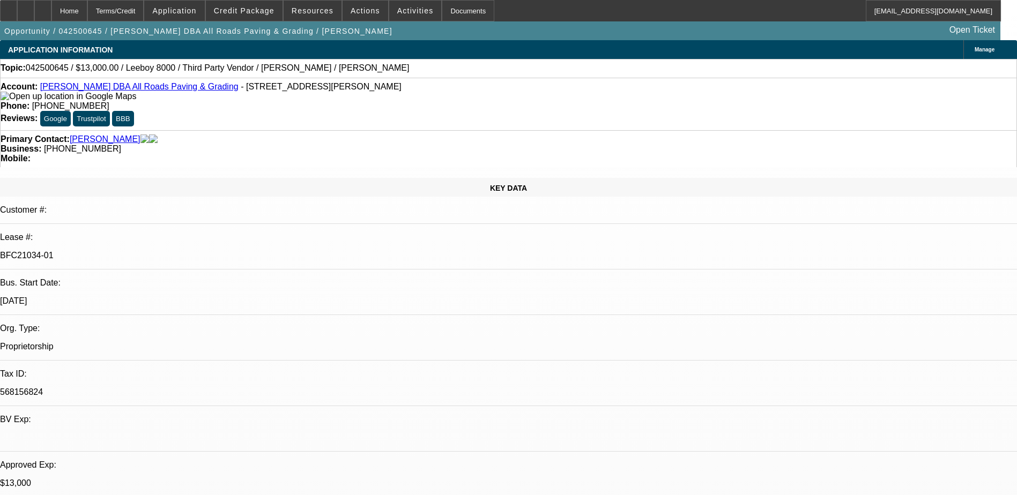
select select "0"
select select "0.1"
select select "1"
select select "3"
select select "5"
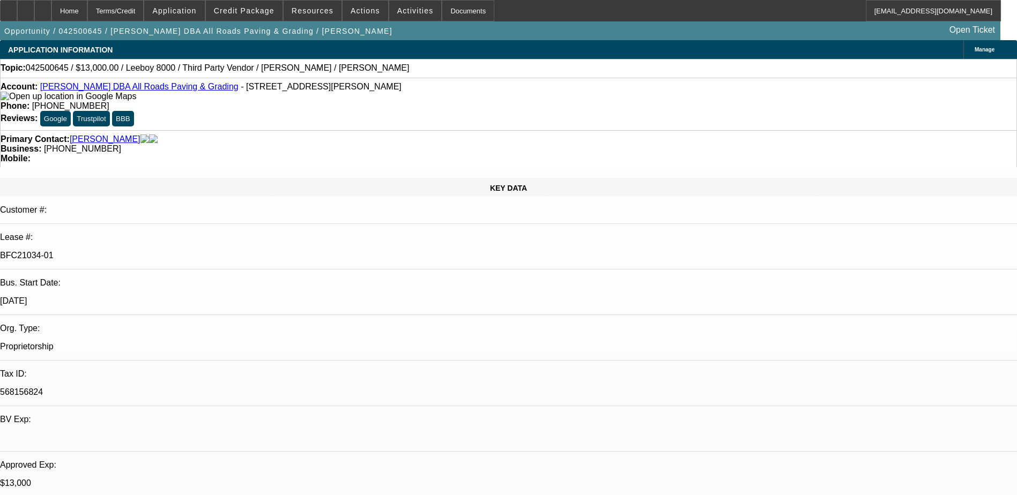
select select "1"
select select "3"
select select "5"
select select "1"
select select "3"
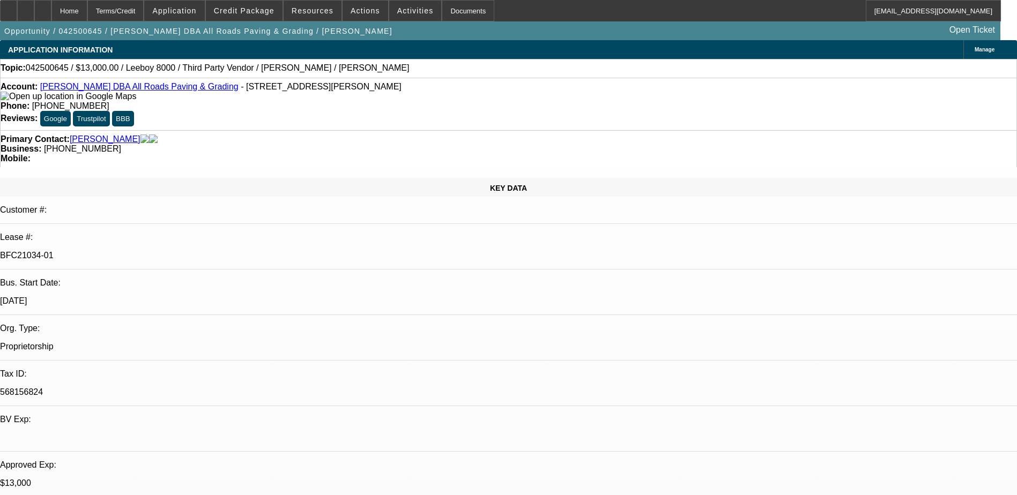
select select "5"
select select "1"
select select "3"
select select "5"
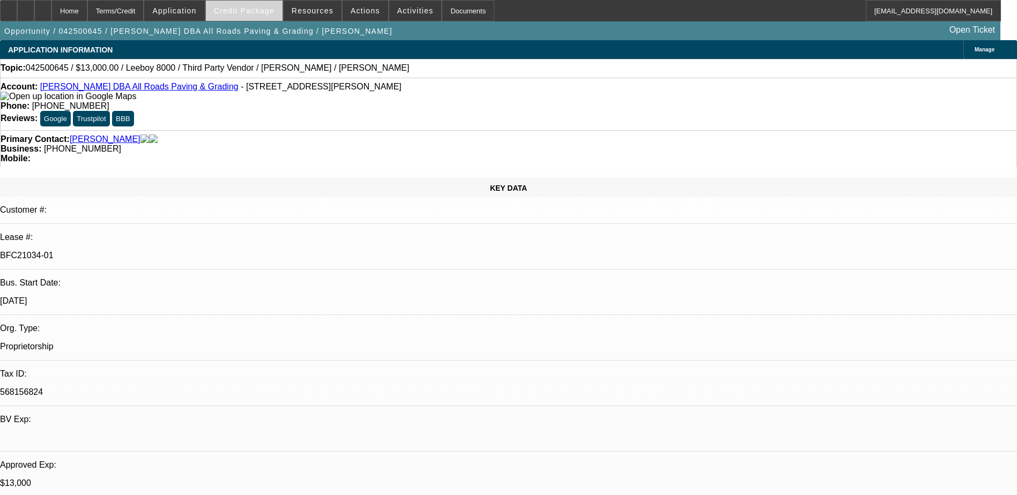
click at [276, 17] on span at bounding box center [244, 11] width 77 height 26
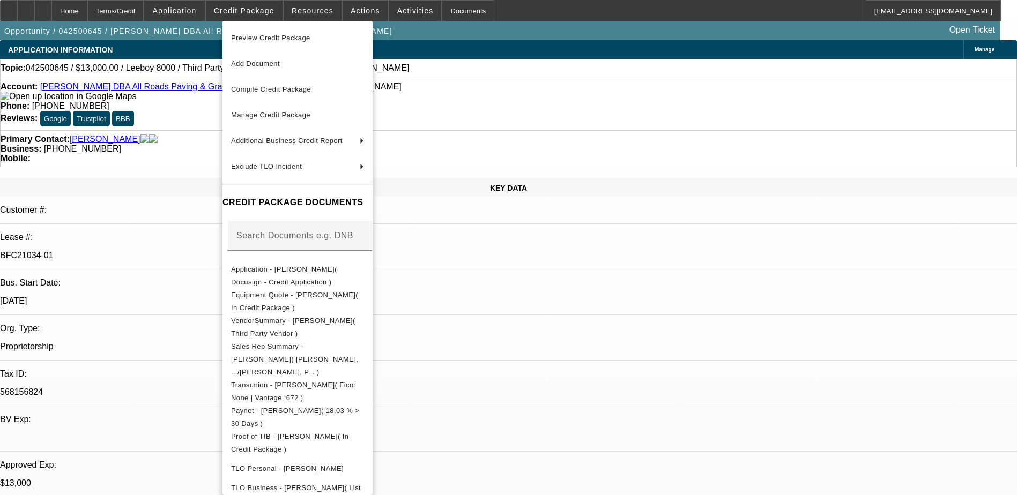
click at [154, 171] on div at bounding box center [508, 247] width 1017 height 495
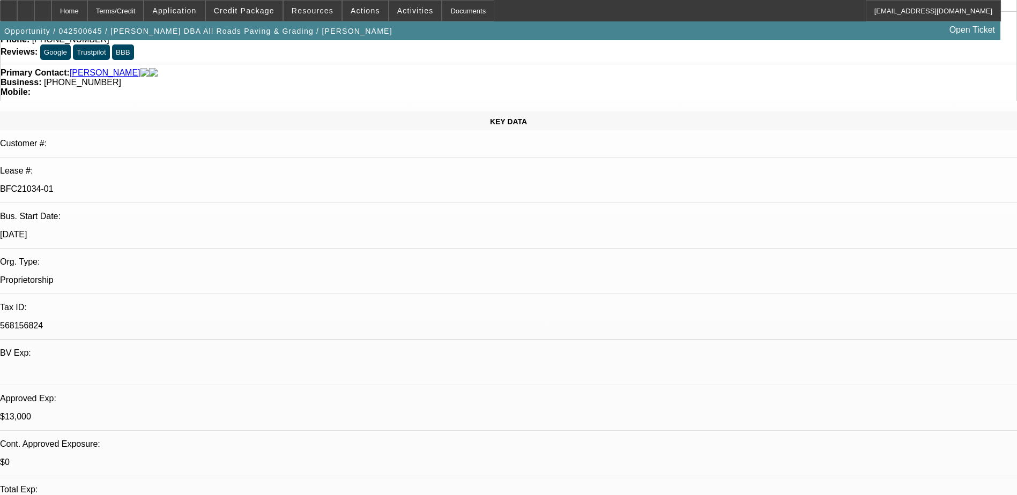
scroll to position [48, 0]
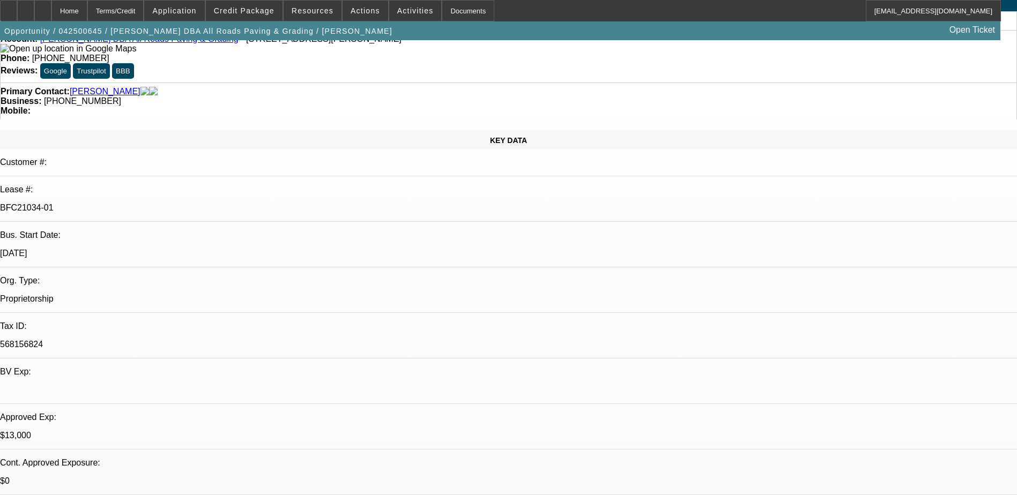
drag, startPoint x: 873, startPoint y: 413, endPoint x: 689, endPoint y: 357, distance: 192.3
drag, startPoint x: 689, startPoint y: 357, endPoint x: 797, endPoint y: 367, distance: 107.7
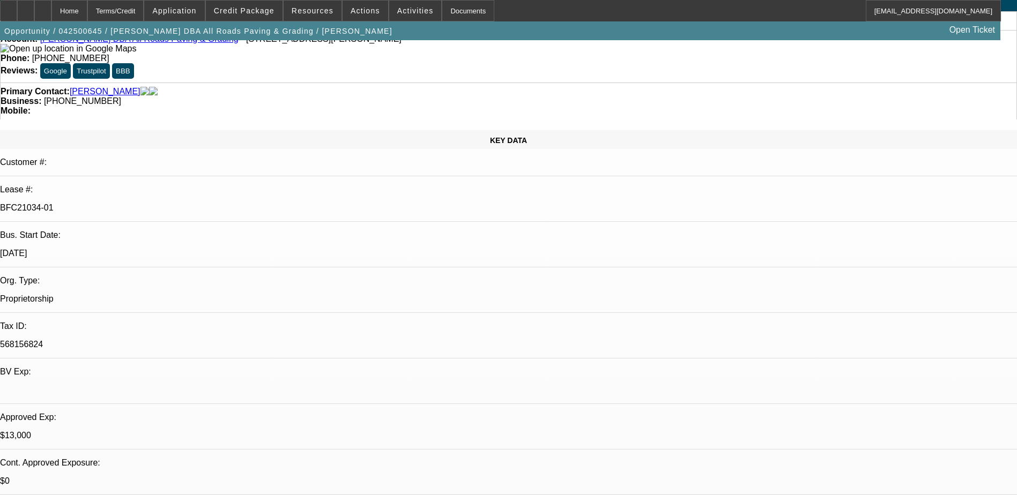
drag, startPoint x: 859, startPoint y: 412, endPoint x: 713, endPoint y: 365, distance: 152.7
drag, startPoint x: 713, startPoint y: 365, endPoint x: 720, endPoint y: 366, distance: 7.1
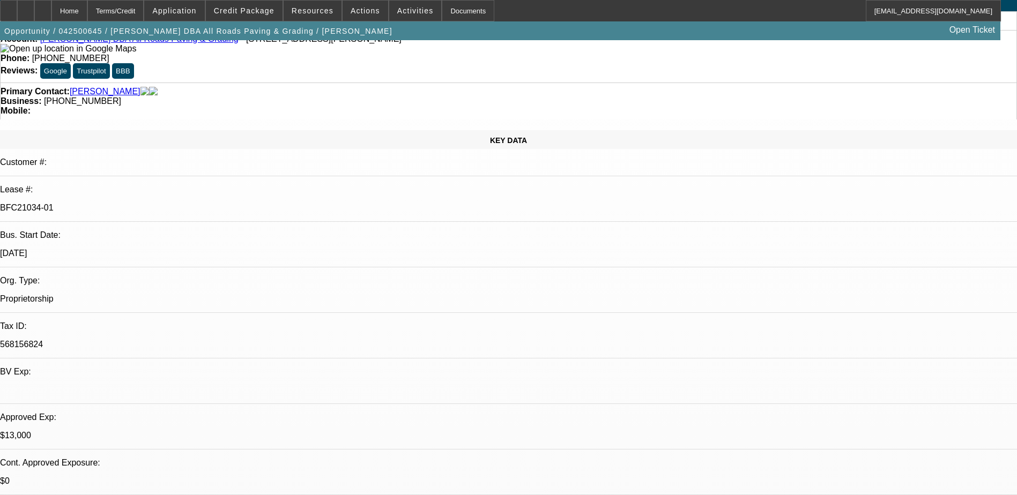
drag, startPoint x: 847, startPoint y: 405, endPoint x: 914, endPoint y: 387, distance: 69.3
drag, startPoint x: 914, startPoint y: 387, endPoint x: 916, endPoint y: 405, distance: 17.7
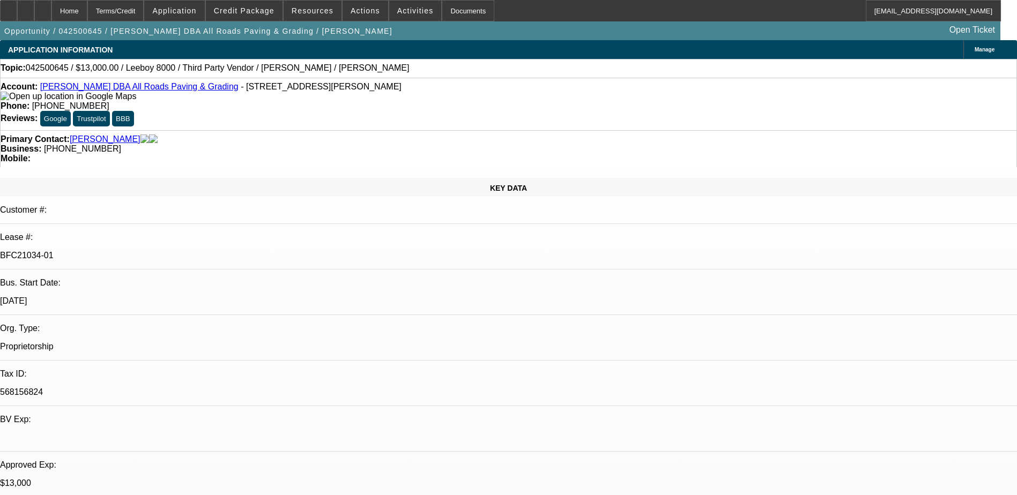
drag, startPoint x: 441, startPoint y: 126, endPoint x: 382, endPoint y: 136, distance: 59.7
click at [382, 136] on div "Primary Contact: Stanley, Shane Business: (209) 534-2552 Mobile:" at bounding box center [508, 148] width 1017 height 37
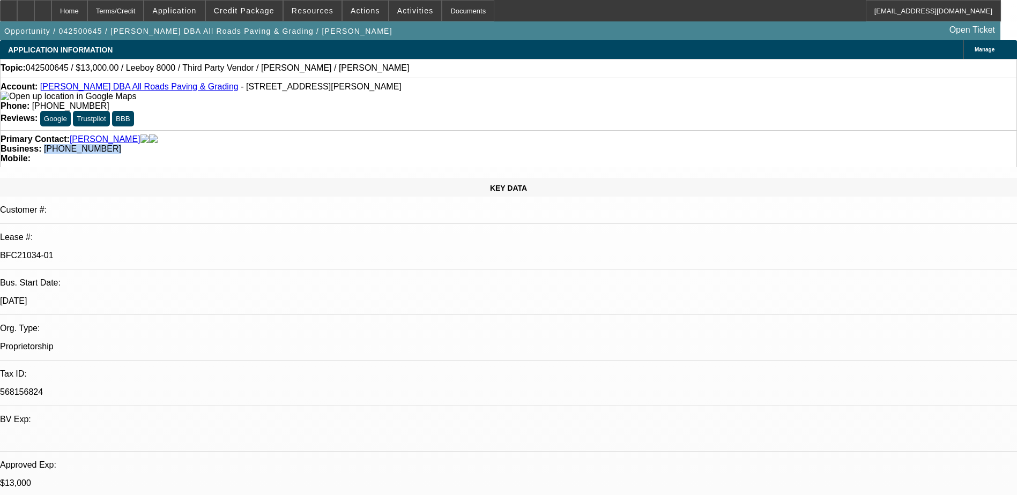
copy span "(209) 534-2552"
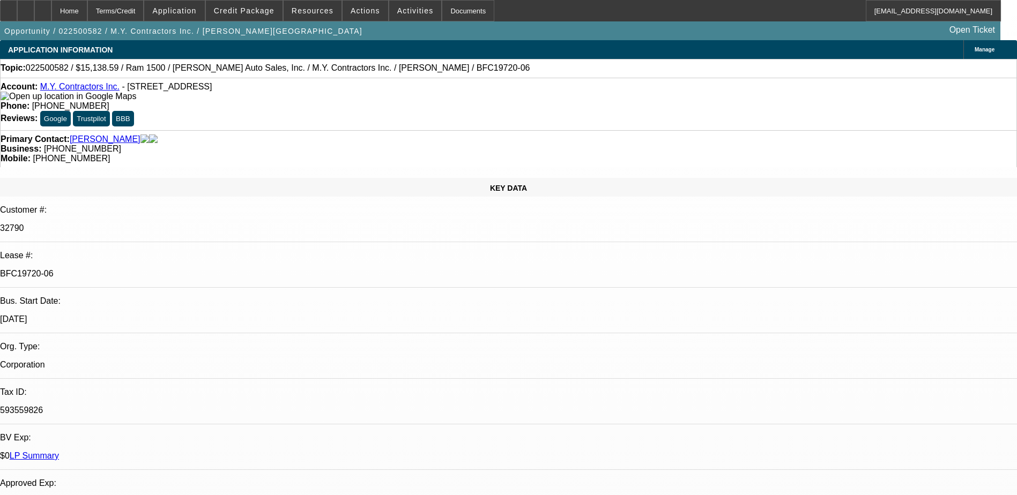
select select "0"
select select "3"
select select "0"
select select "6"
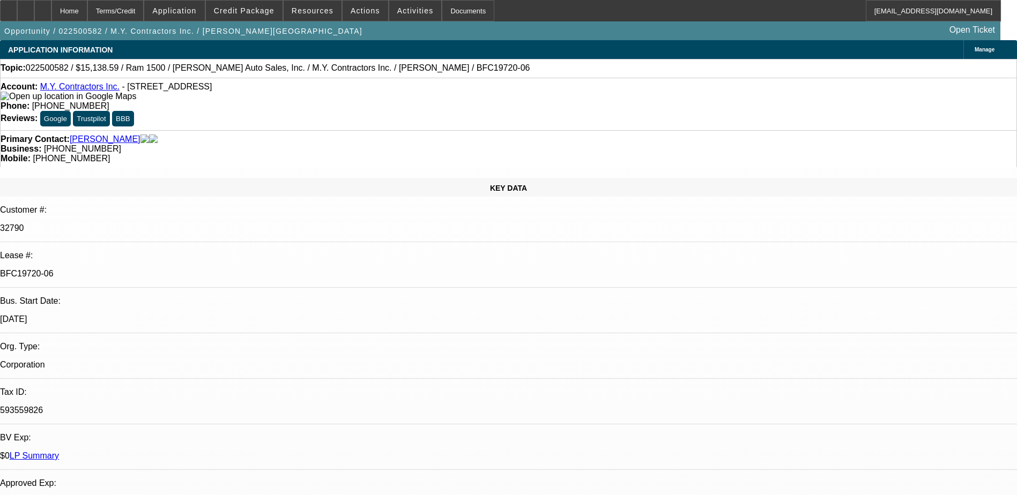
select select "0"
select select "3"
select select "0"
select select "6"
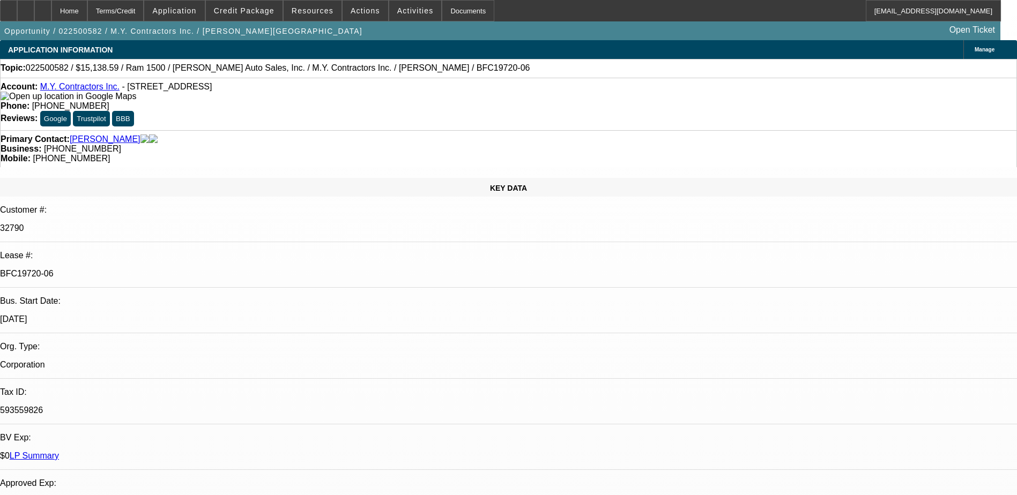
select select "0"
select select "6"
select select "0"
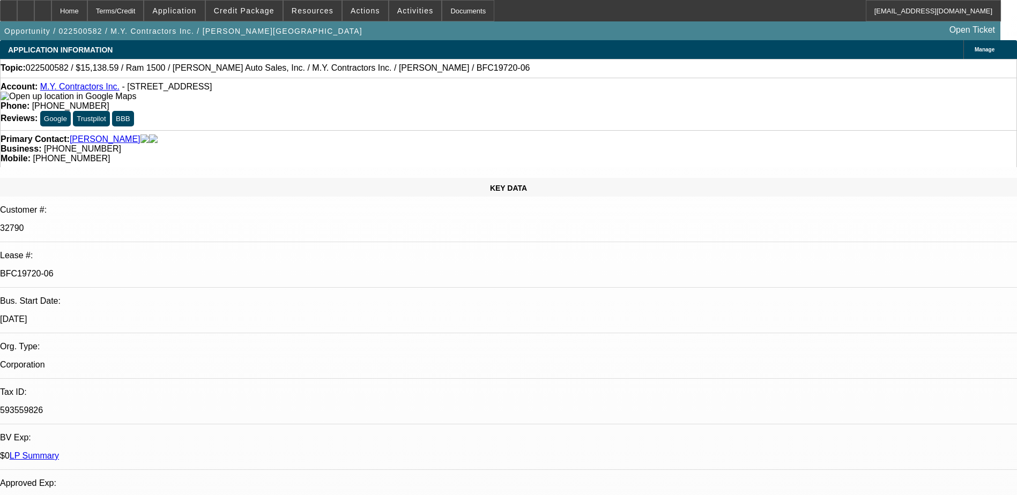
select select "0"
select select "6"
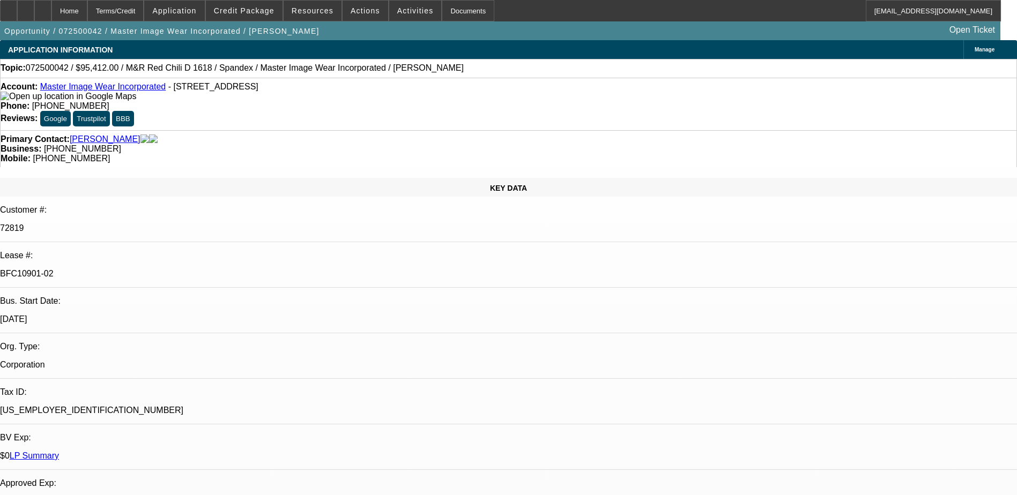
select select "0"
select select "0.1"
select select "4"
select select "0"
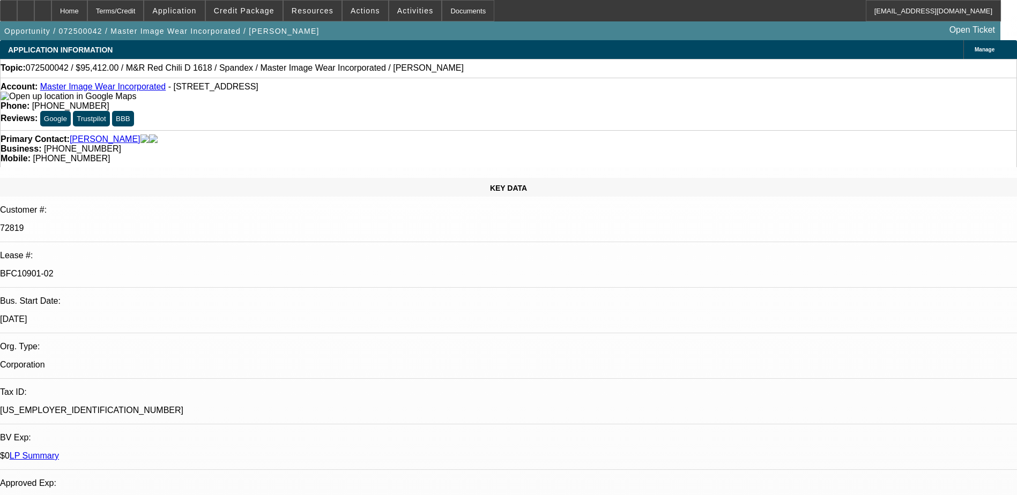
select select "0"
select select "0.1"
select select "4"
select select "0"
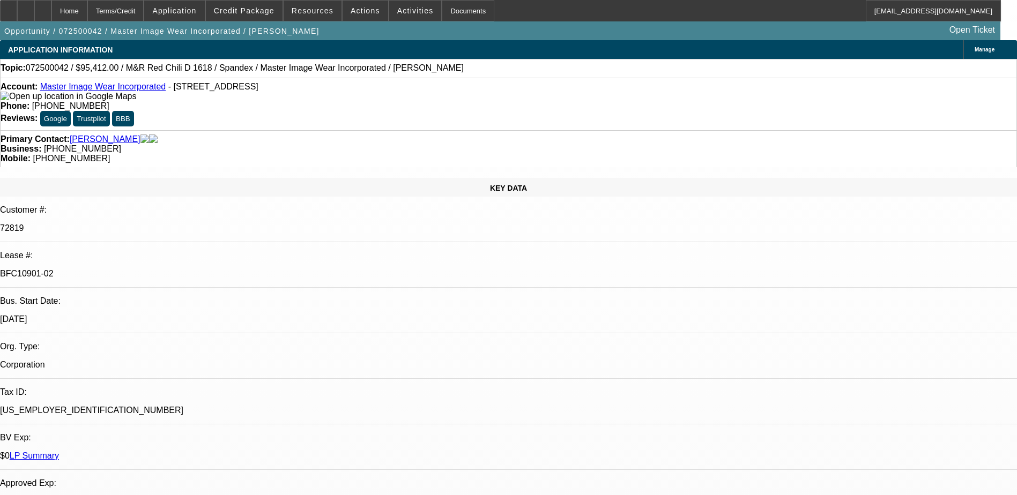
select select "3"
select select "0.1"
select select "4"
select select "0"
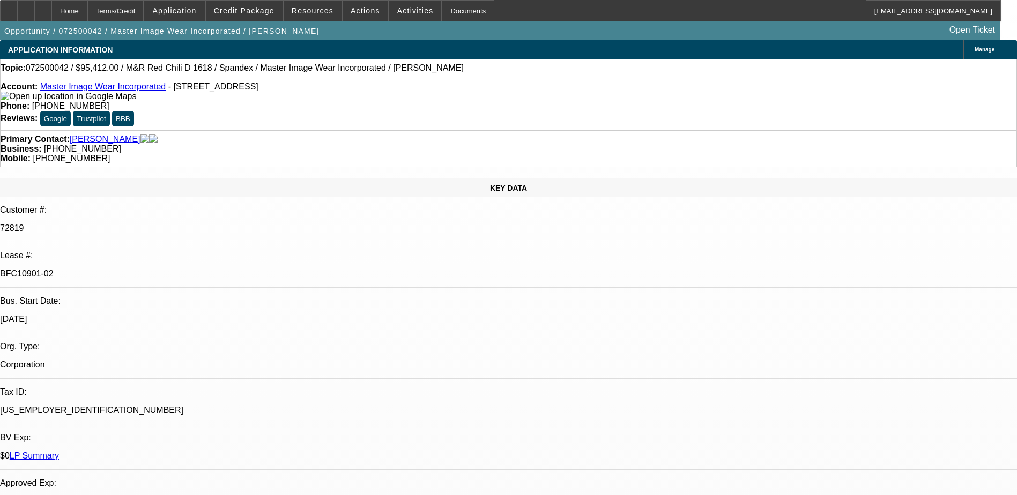
select select "3"
select select "0.1"
select select "4"
